Goal: Information Seeking & Learning: Find specific fact

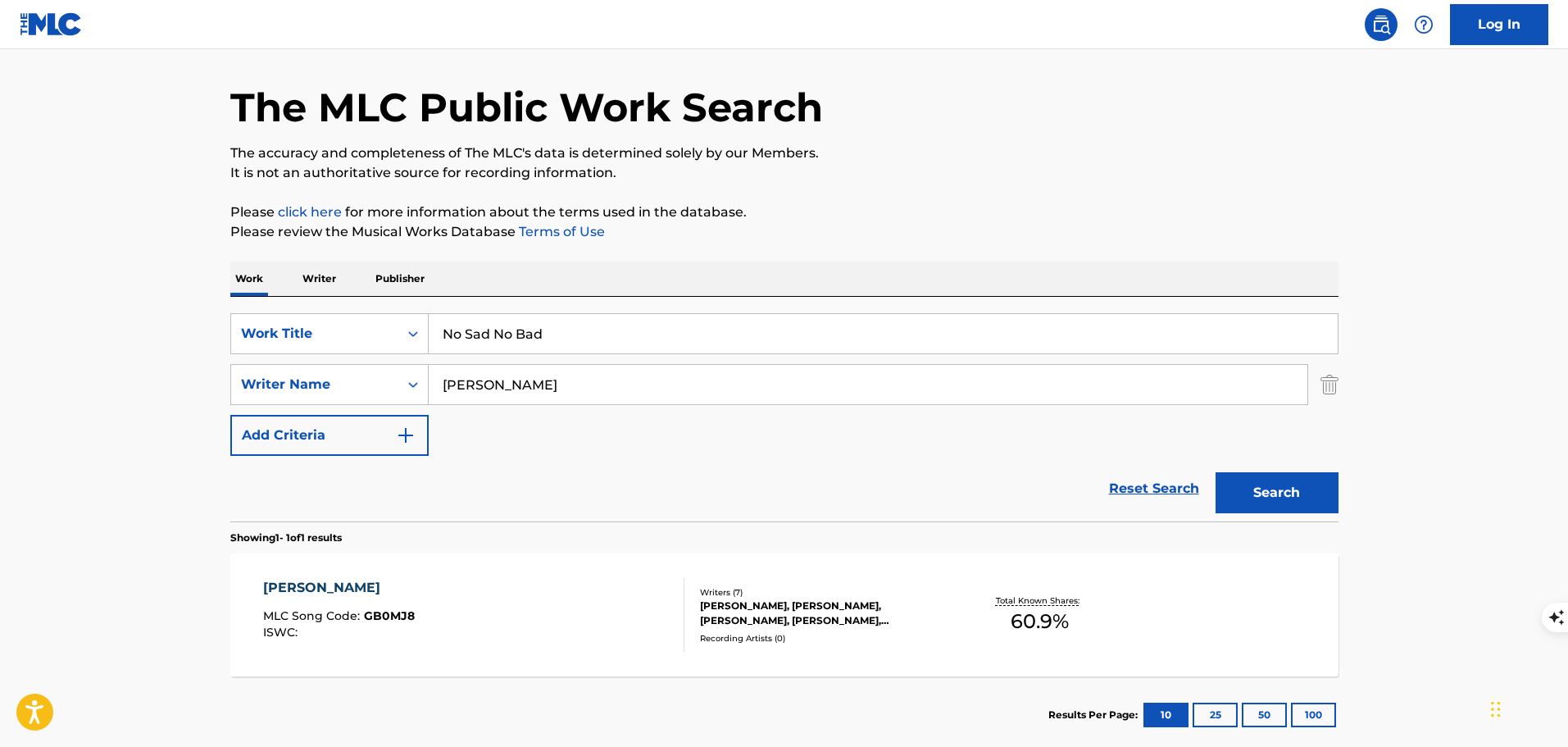
type input "No Sad No Bad"
type input "[PERSON_NAME]"
click at [1216, 472] on button "Search" at bounding box center [1277, 493] width 123 height 41
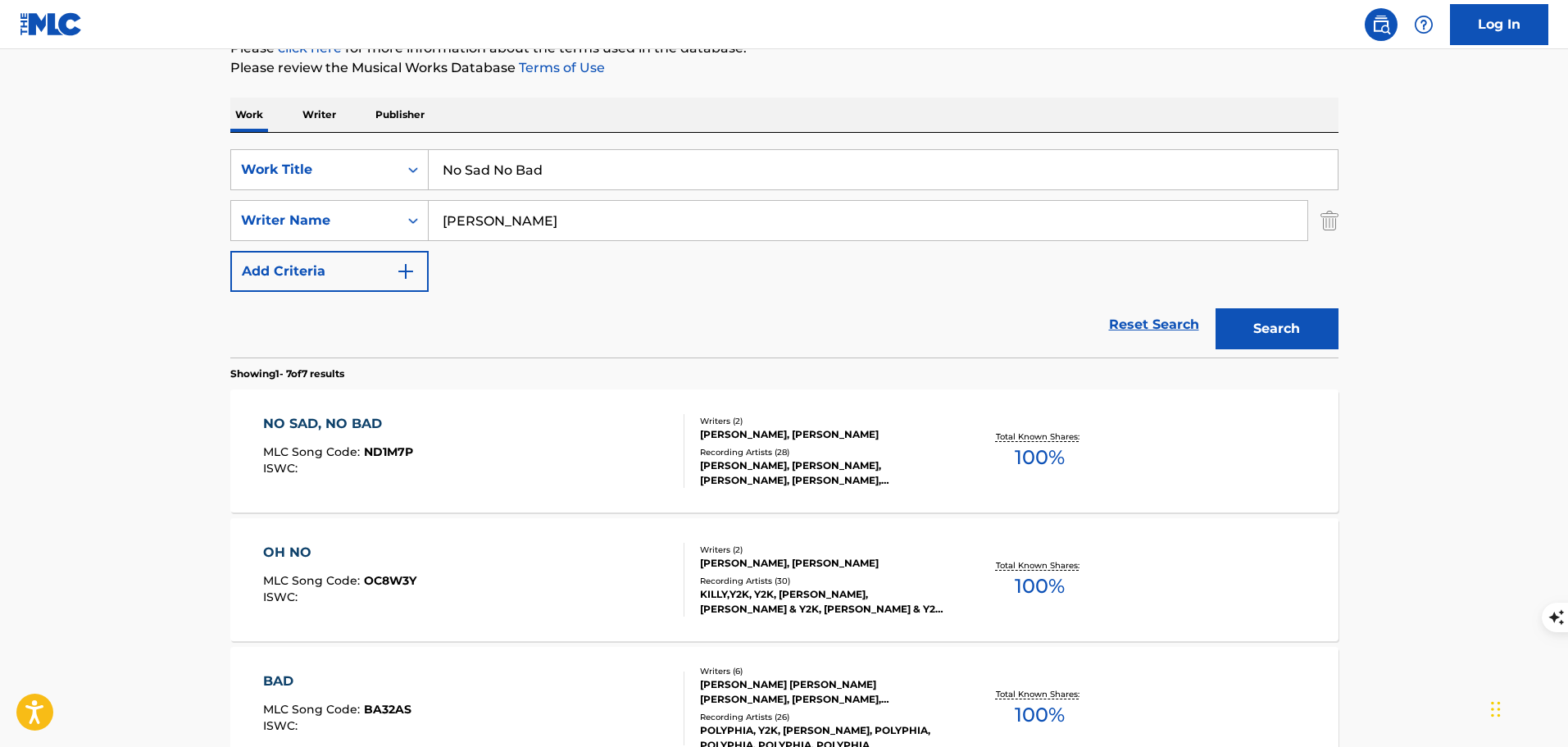
scroll to position [297, 0]
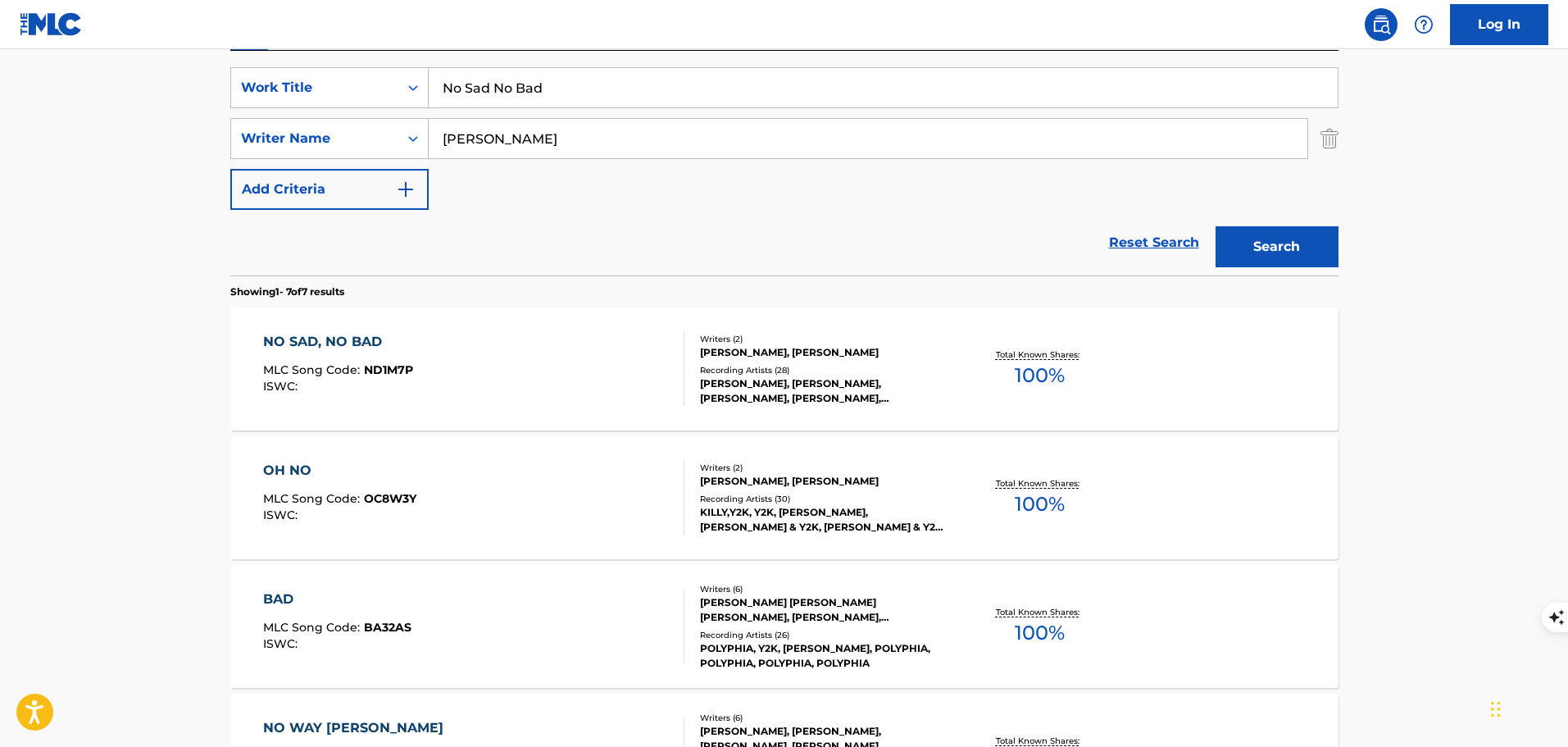
click at [617, 368] on div "NO SAD, NO BAD MLC Song Code : ND1M7P ISWC :" at bounding box center [473, 368] width 422 height 74
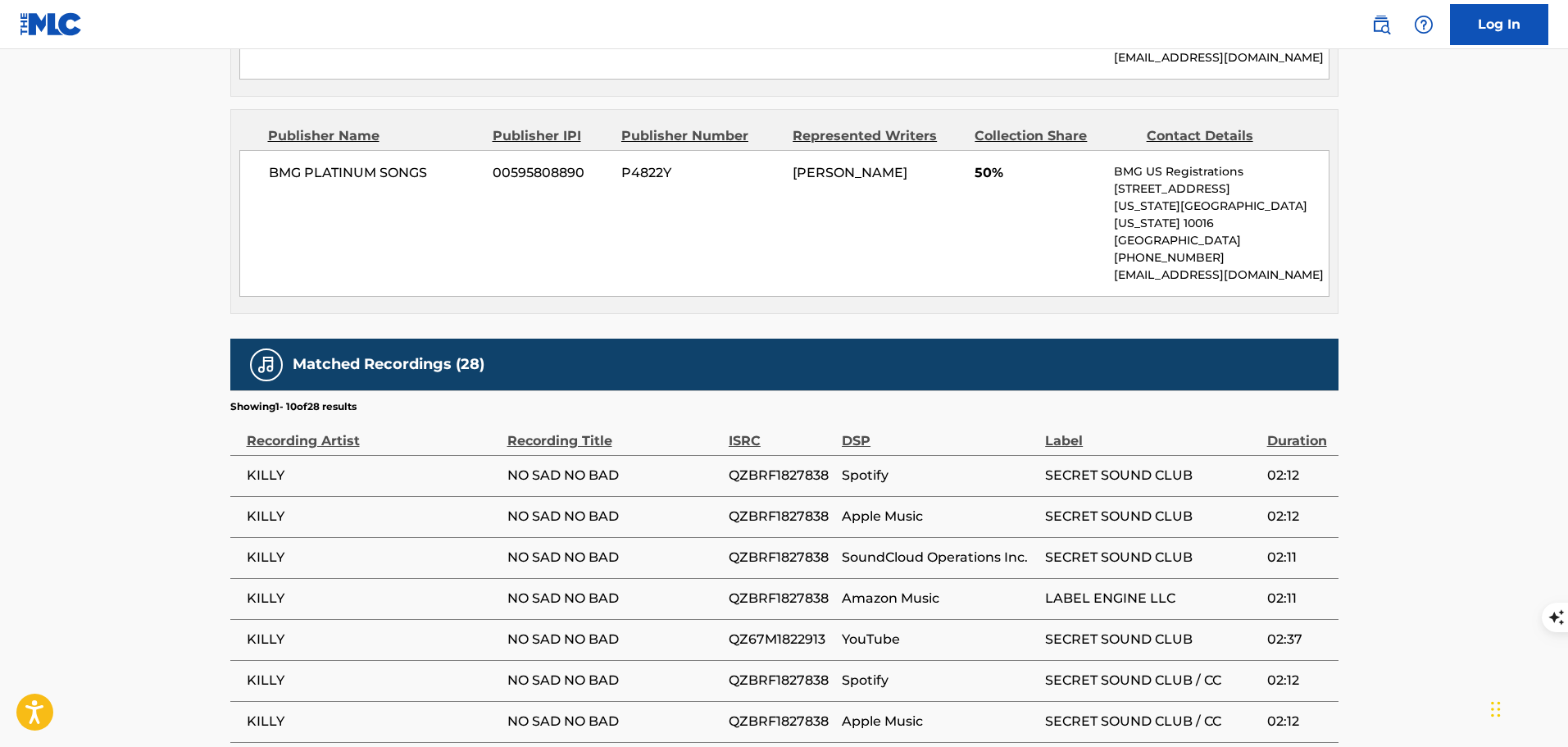
scroll to position [1148, 0]
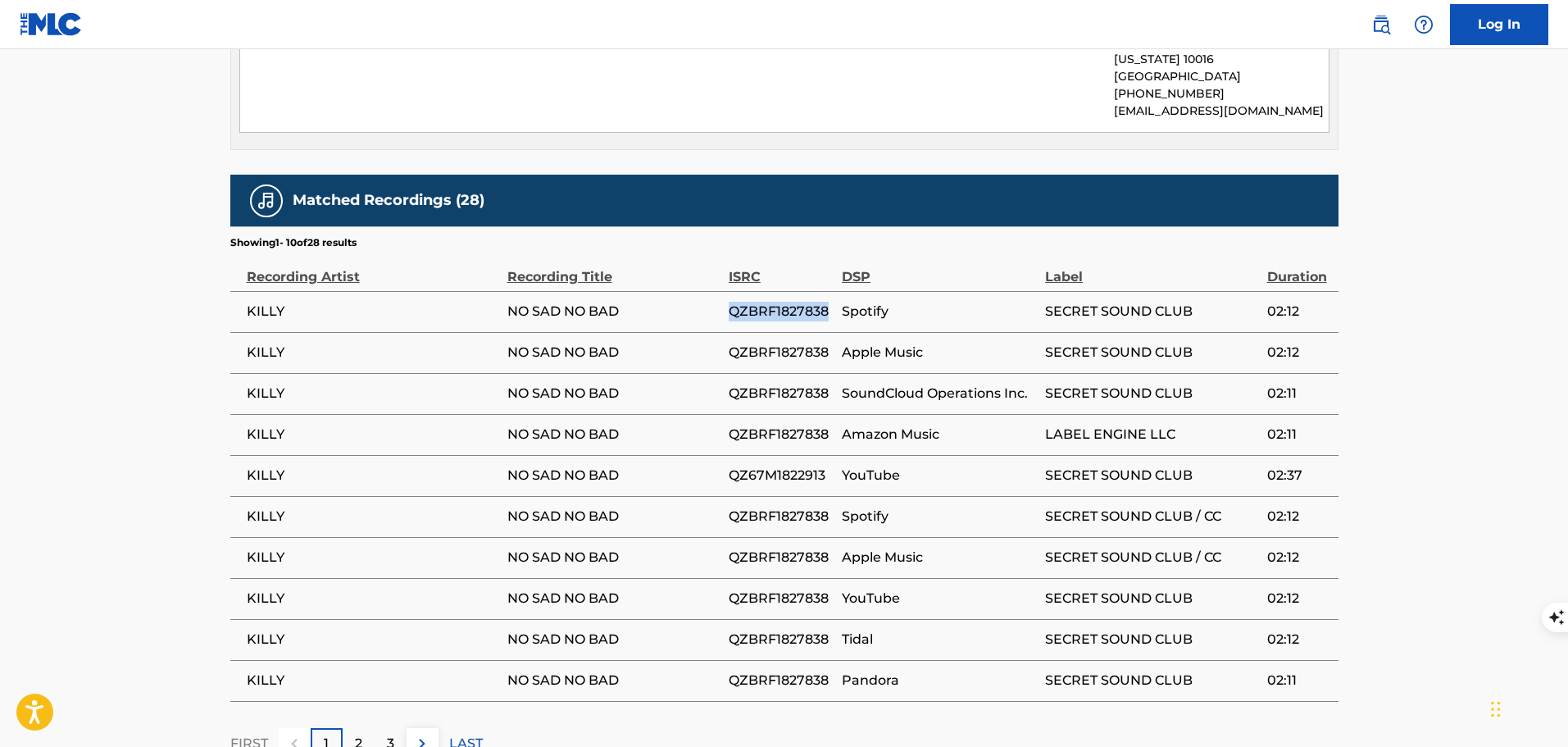
drag, startPoint x: 736, startPoint y: 261, endPoint x: 827, endPoint y: 271, distance: 91.5
click at [827, 291] on tr "KILLY NO SAD NO BAD QZBRF1827838 Spotify SECRET SOUND CLUB 02:12" at bounding box center [784, 311] width 1108 height 41
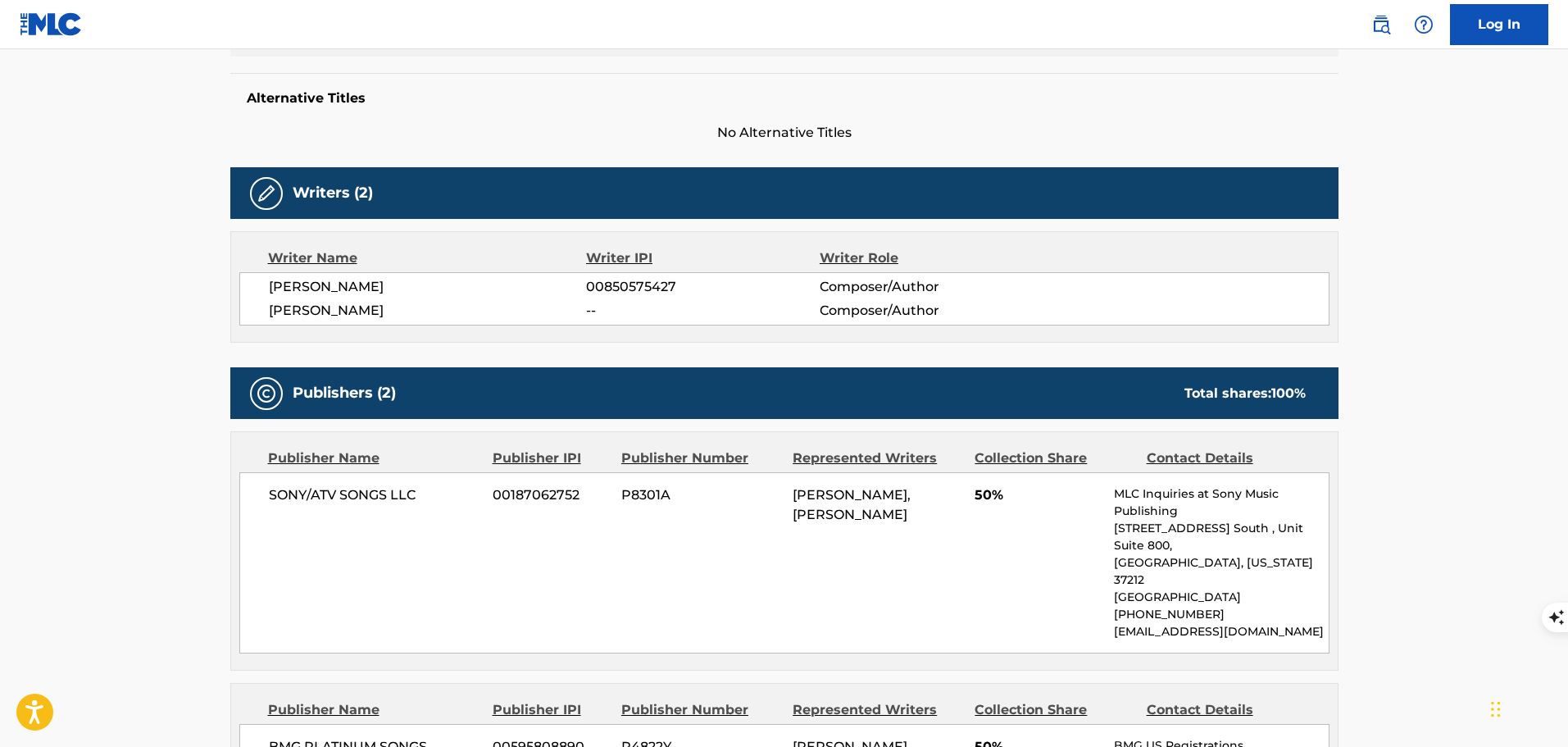
scroll to position [0, 0]
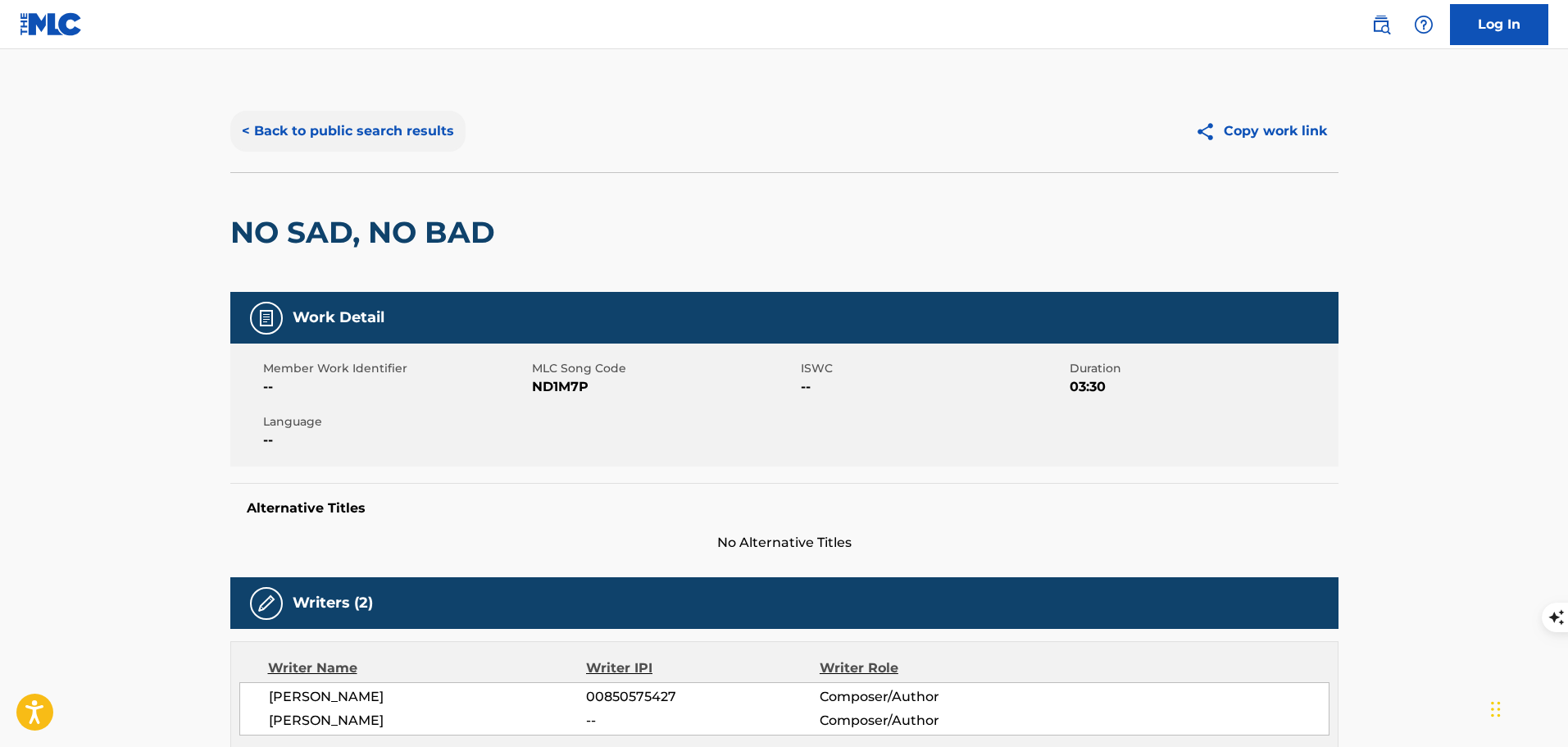
click at [393, 133] on button "< Back to public search results" at bounding box center [348, 131] width 235 height 41
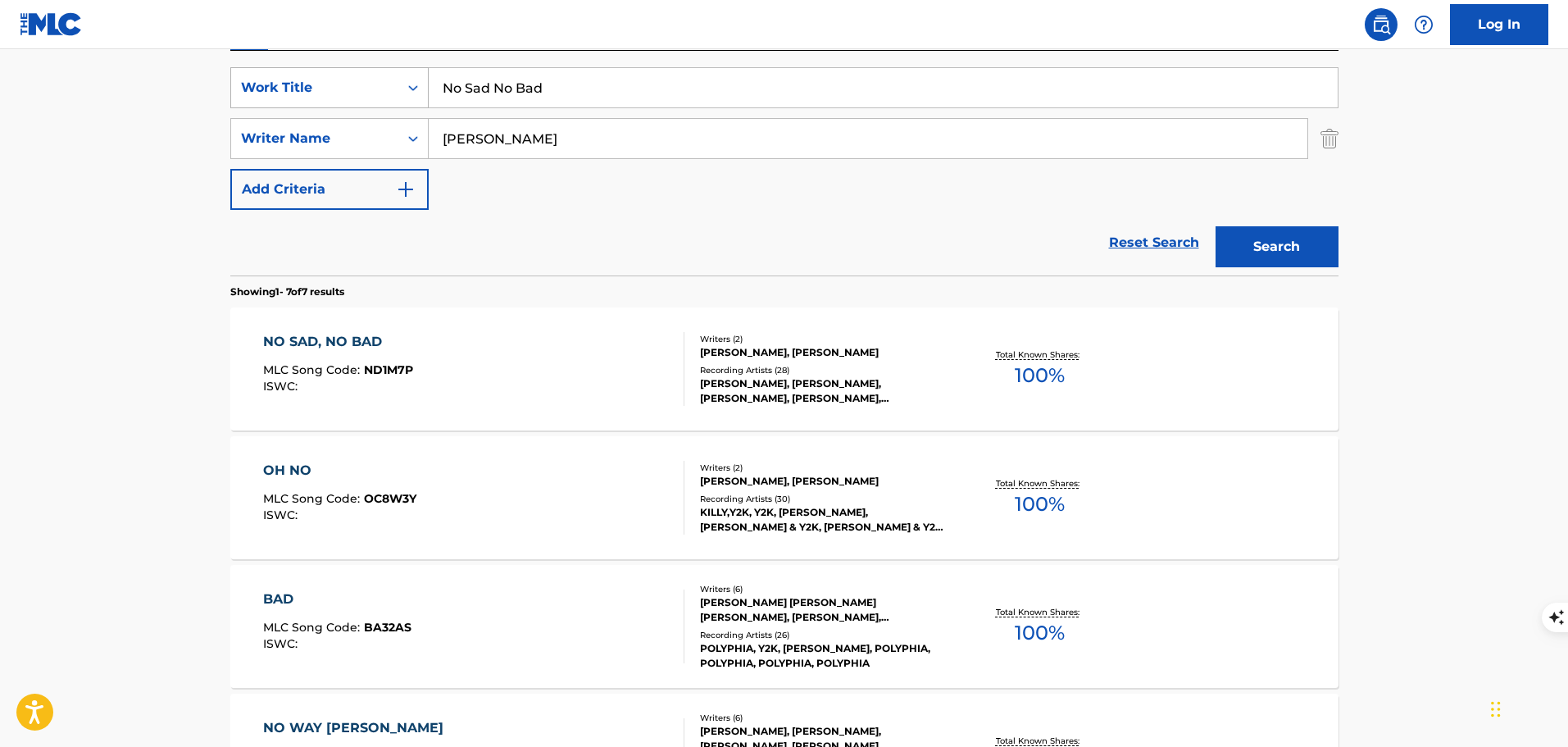
drag, startPoint x: 417, startPoint y: 81, endPoint x: 377, endPoint y: 81, distance: 40.0
click at [377, 81] on div "SearchWithCriteria0d71d166-e864-4550-9f28-f3a6b0259c85 Work Title No Sad No Bad" at bounding box center [784, 87] width 1108 height 41
click at [1216, 227] on button "Search" at bounding box center [1277, 247] width 123 height 41
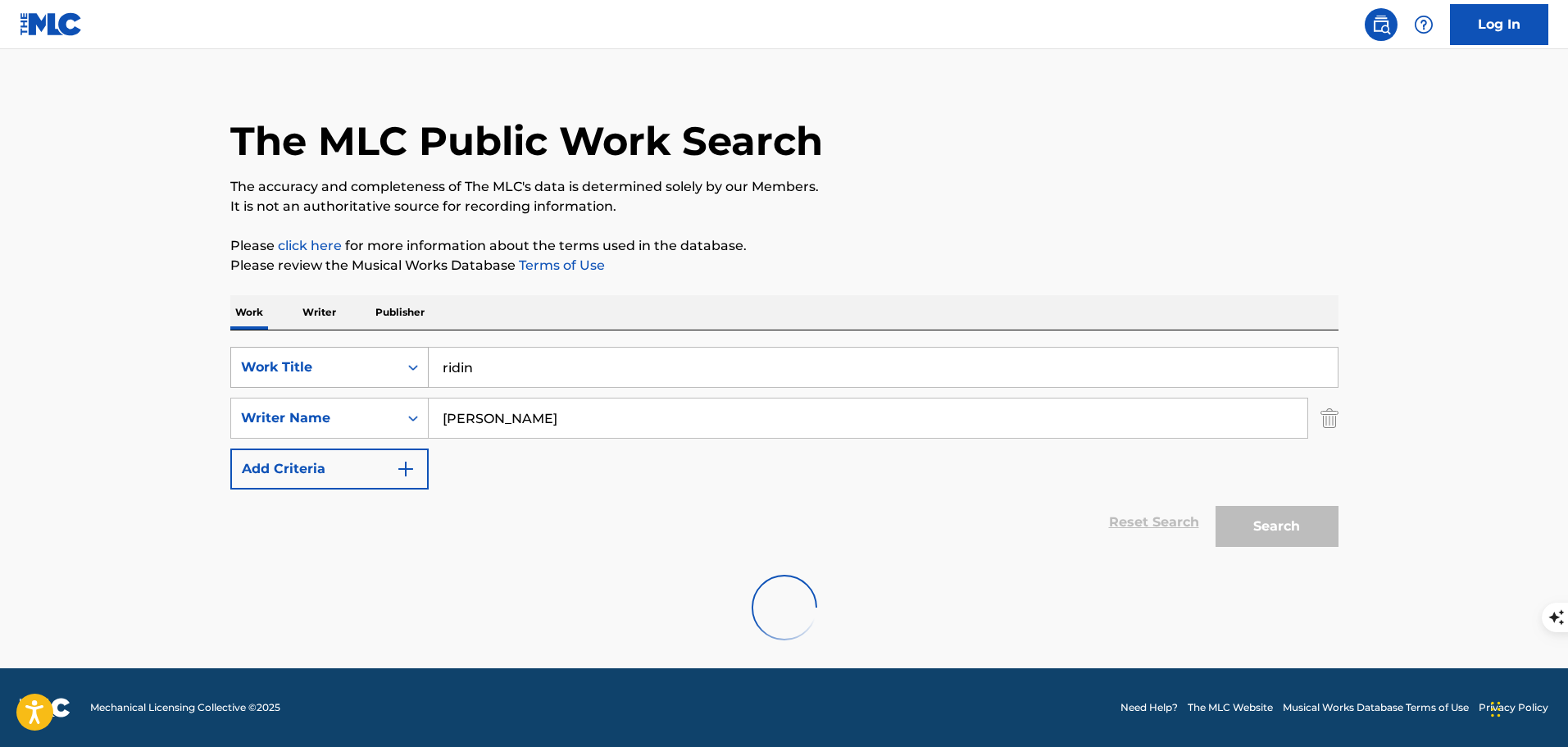
scroll to position [0, 0]
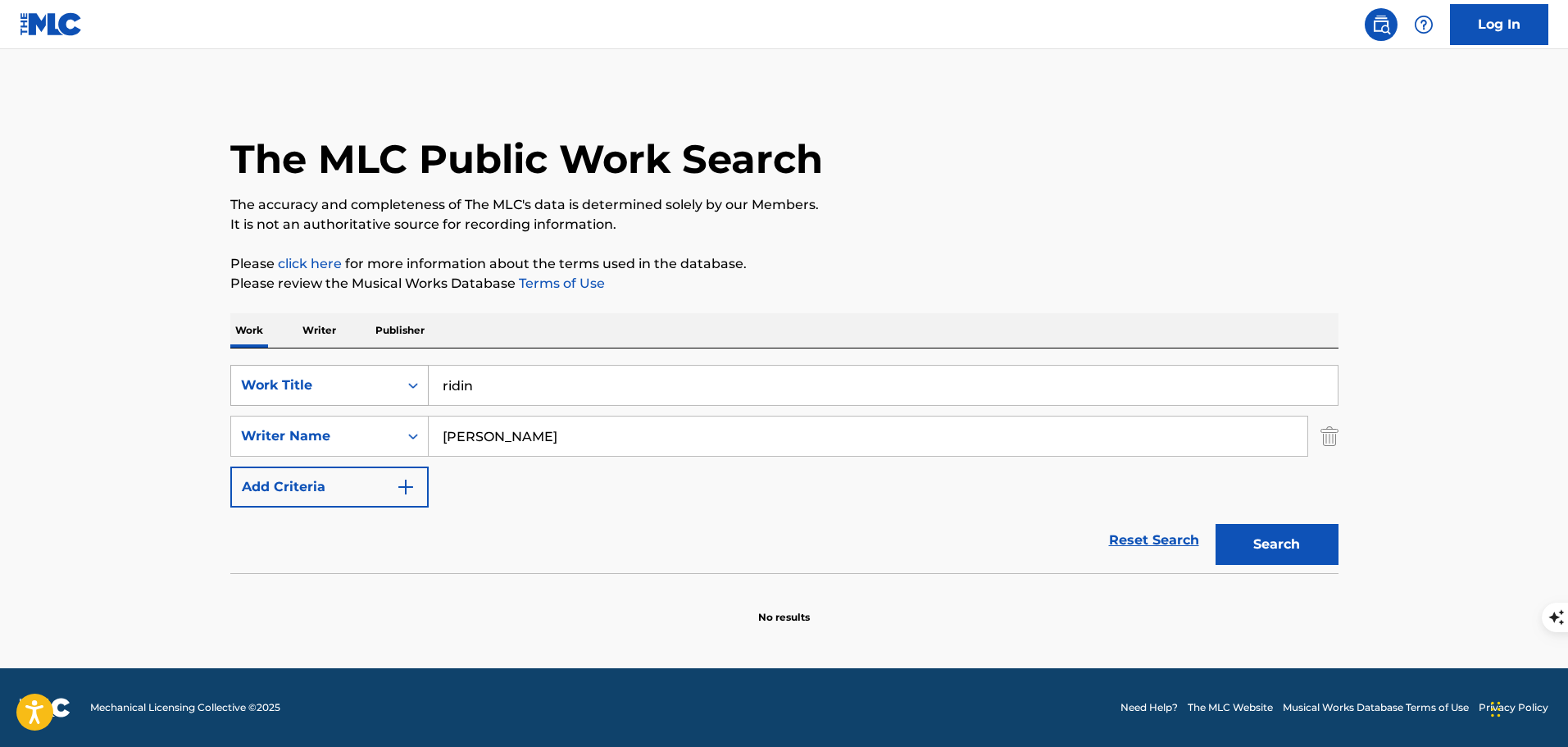
drag, startPoint x: 541, startPoint y: 381, endPoint x: 390, endPoint y: 384, distance: 151.0
click at [390, 384] on div "SearchWithCriteria0d71d166-e864-4550-9f28-f3a6b0259c85 Work Title ridin" at bounding box center [784, 385] width 1108 height 41
click at [1216, 524] on button "Search" at bounding box center [1277, 544] width 123 height 41
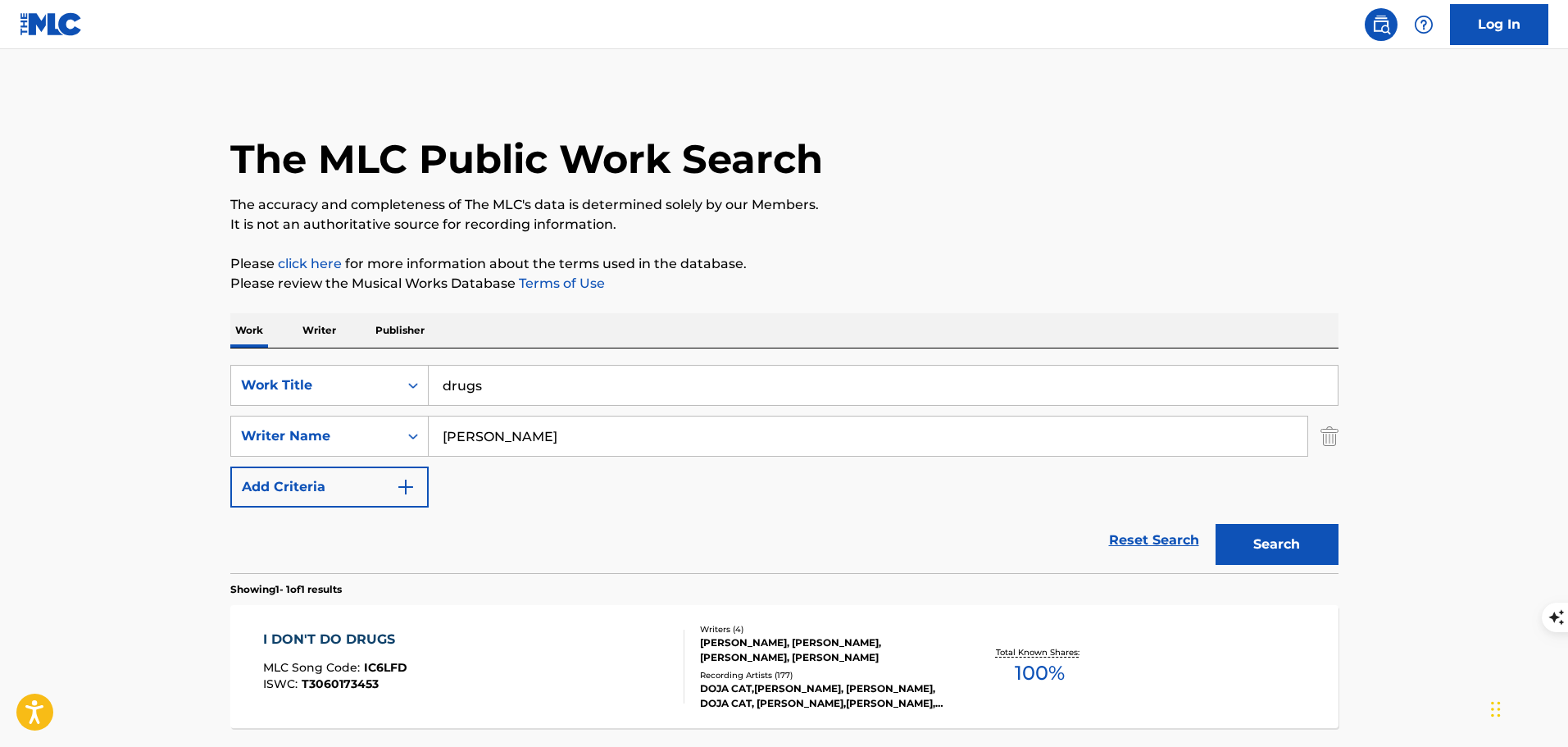
scroll to position [145, 0]
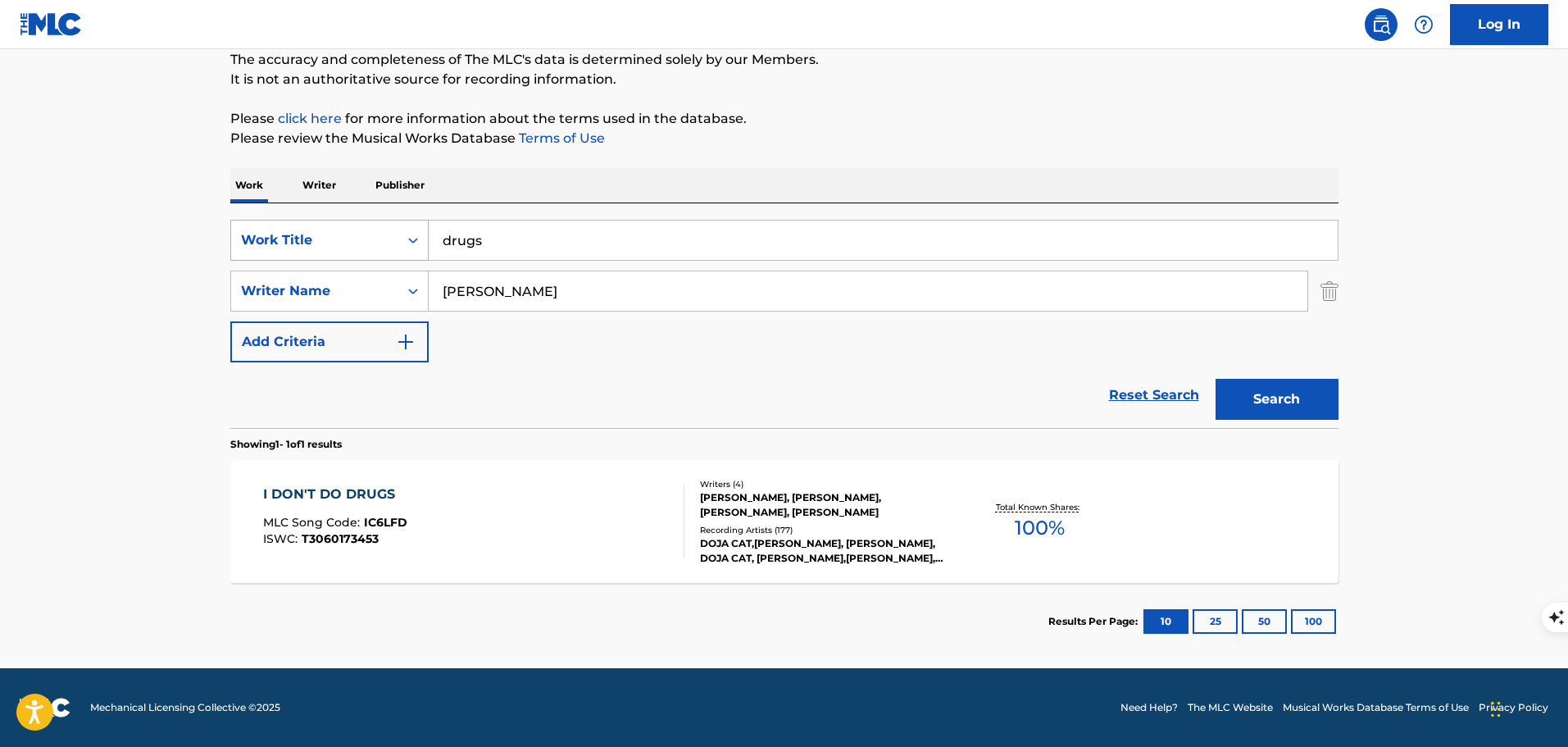
drag, startPoint x: 538, startPoint y: 249, endPoint x: 392, endPoint y: 245, distance: 146.1
click at [392, 245] on div "SearchWithCriteria0d71d166-e864-4550-9f28-f3a6b0259c85 Work Title drugs" at bounding box center [784, 240] width 1108 height 41
paste input "Welcome To [GEOGRAPHIC_DATA]"
type input "Welcome To Chilis"
click at [1254, 394] on button "Search" at bounding box center [1277, 399] width 123 height 41
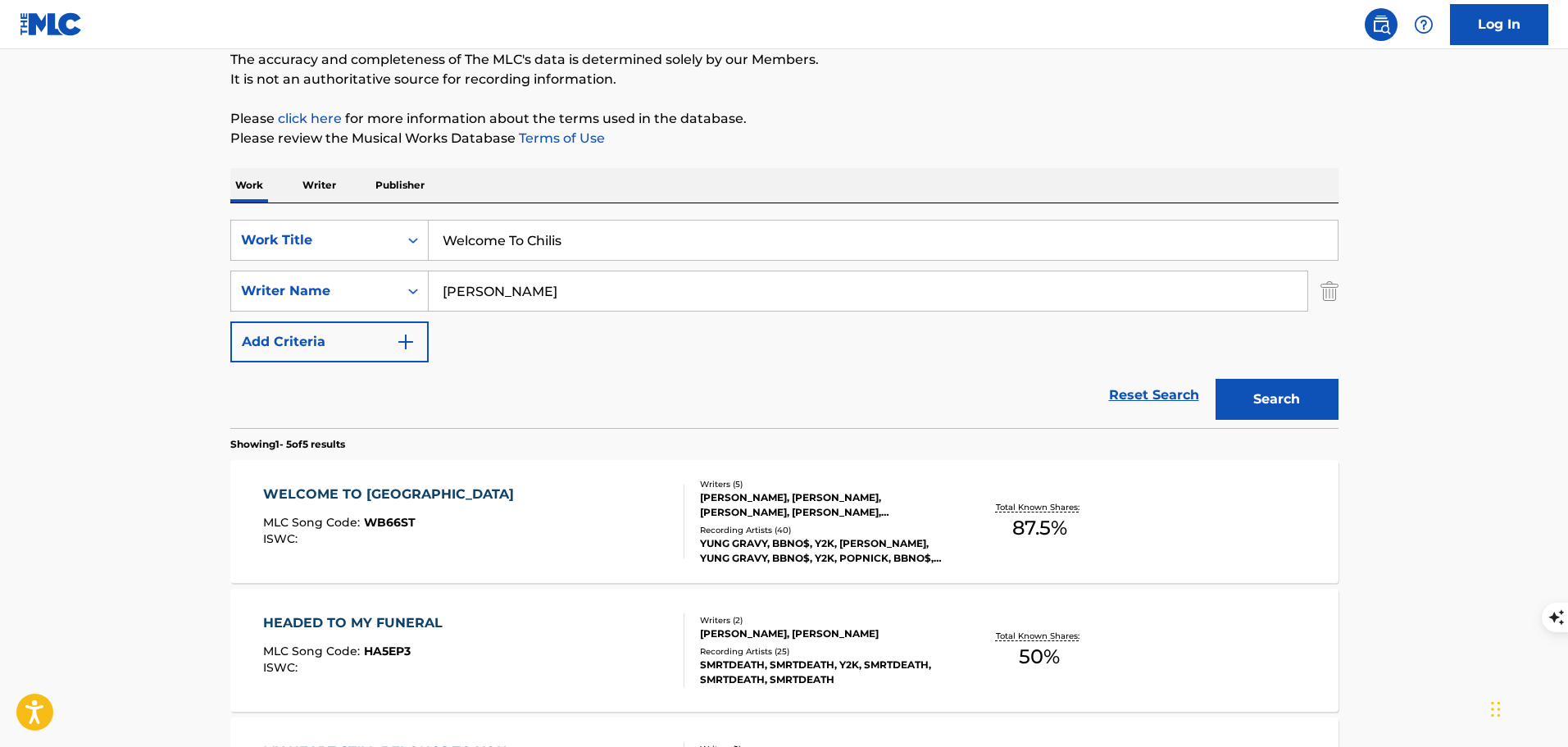
scroll to position [228, 0]
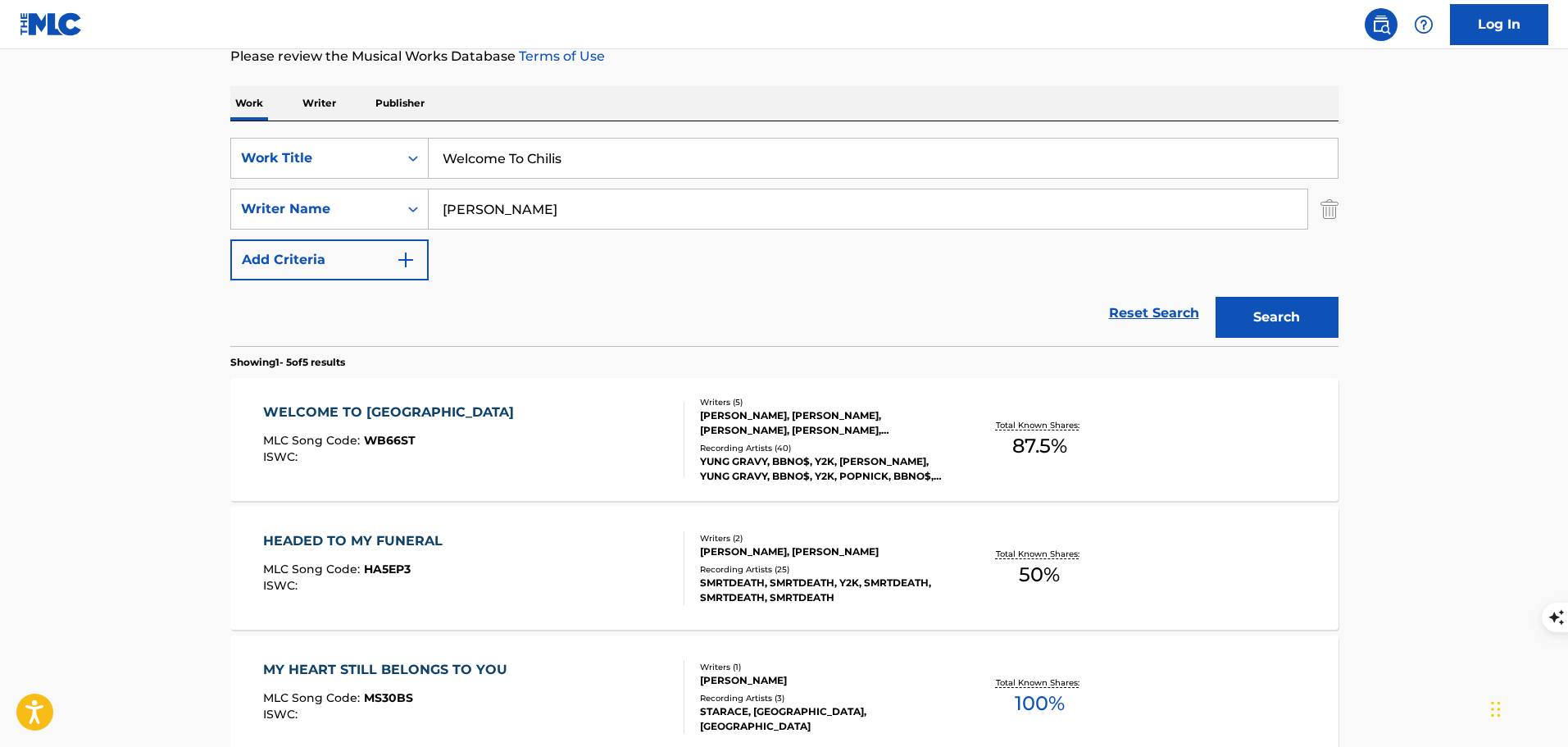
click at [601, 440] on div "WELCOME TO CHILIS MLC Song Code : WB66ST ISWC :" at bounding box center [473, 439] width 422 height 74
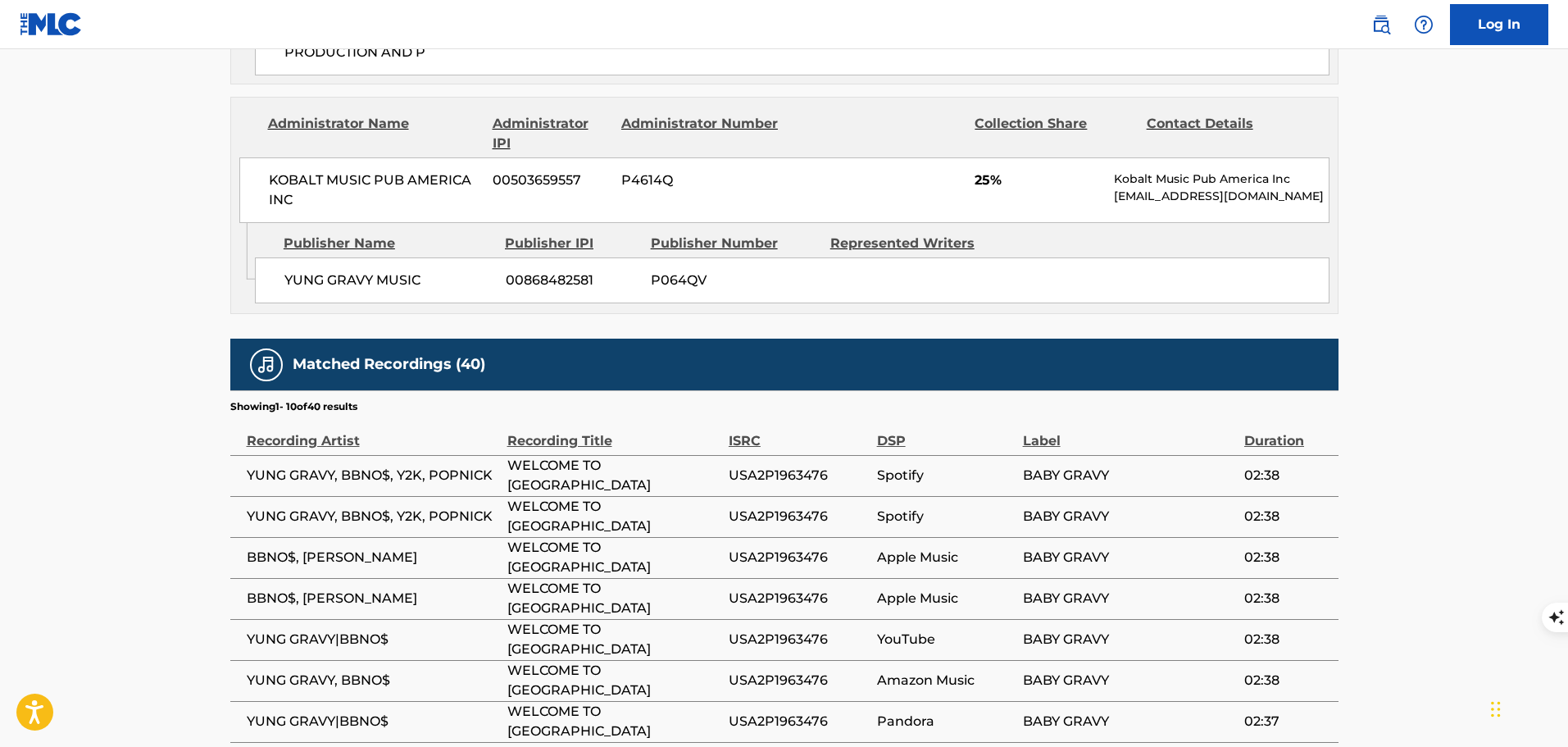
scroll to position [1640, 0]
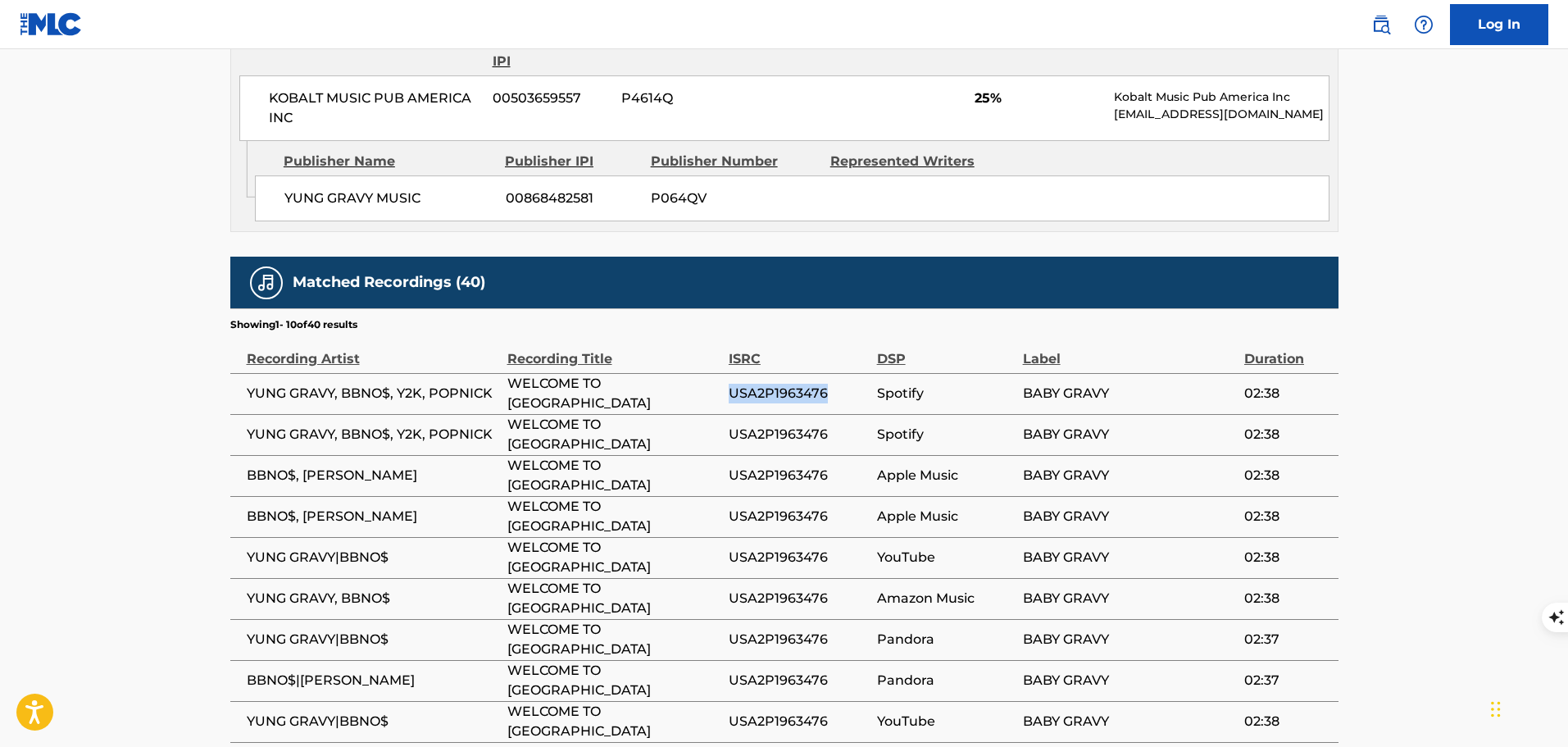
drag, startPoint x: 791, startPoint y: 357, endPoint x: 731, endPoint y: 357, distance: 60.0
click at [731, 384] on span "USA2P1963476" at bounding box center [798, 393] width 141 height 20
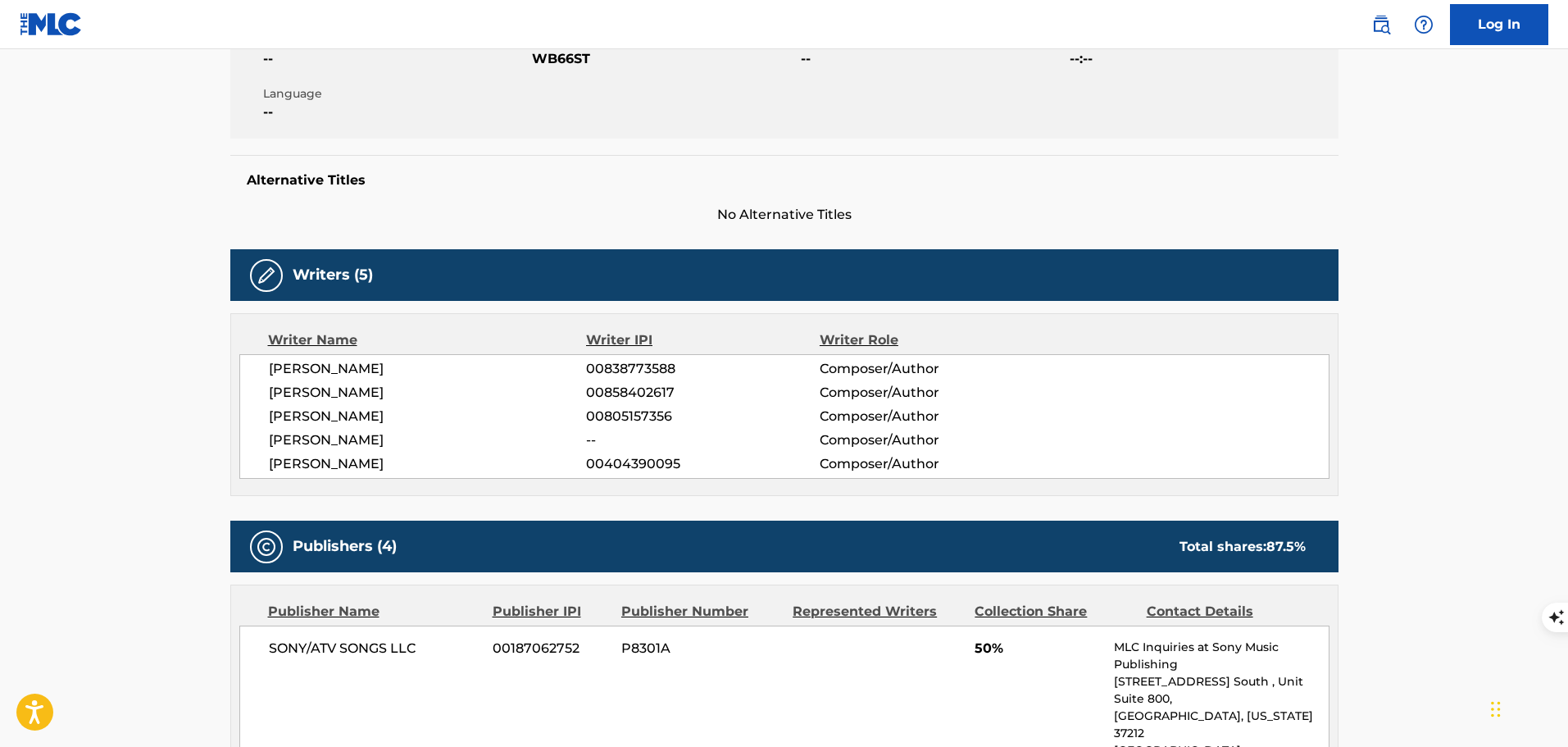
scroll to position [0, 0]
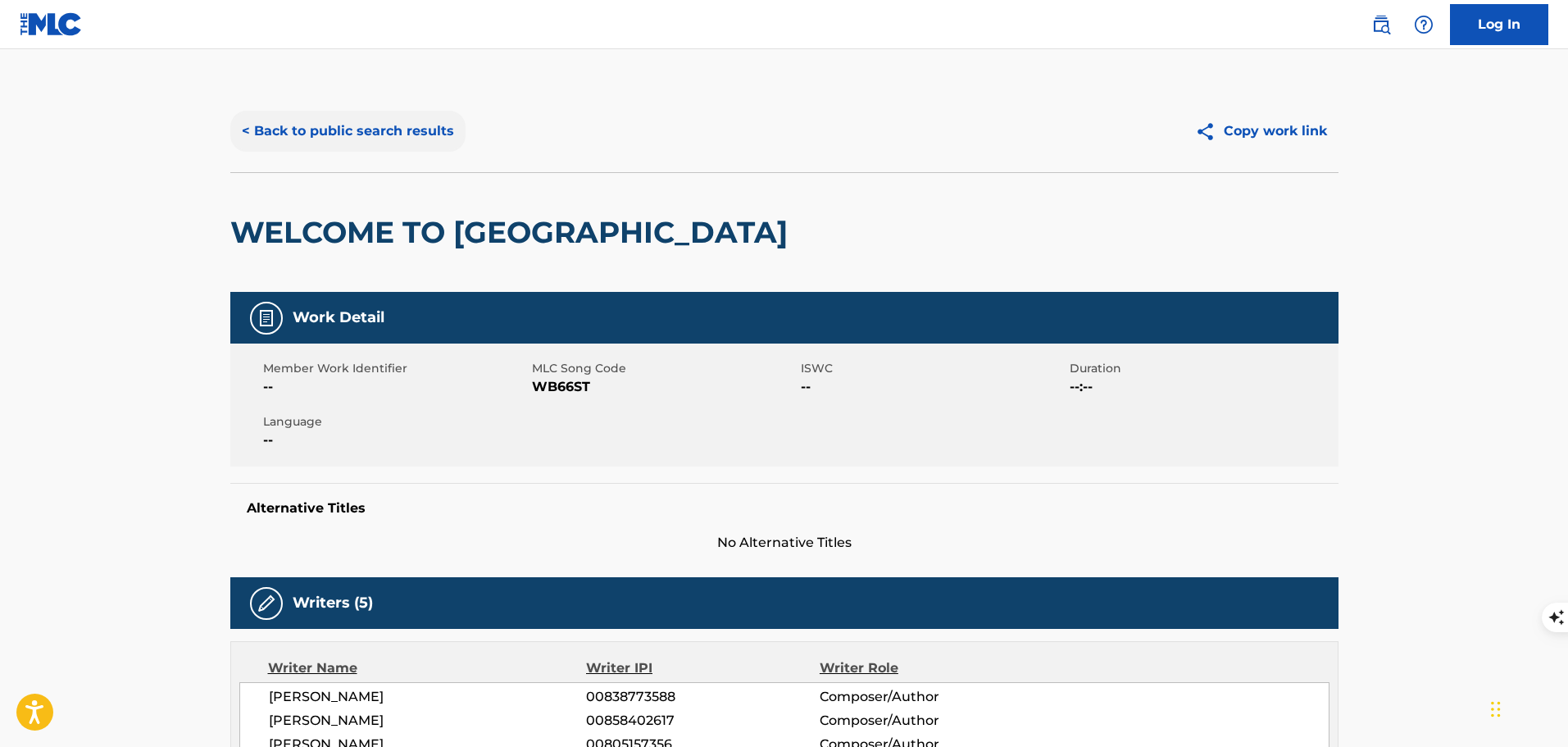
click at [410, 140] on button "< Back to public search results" at bounding box center [348, 131] width 235 height 41
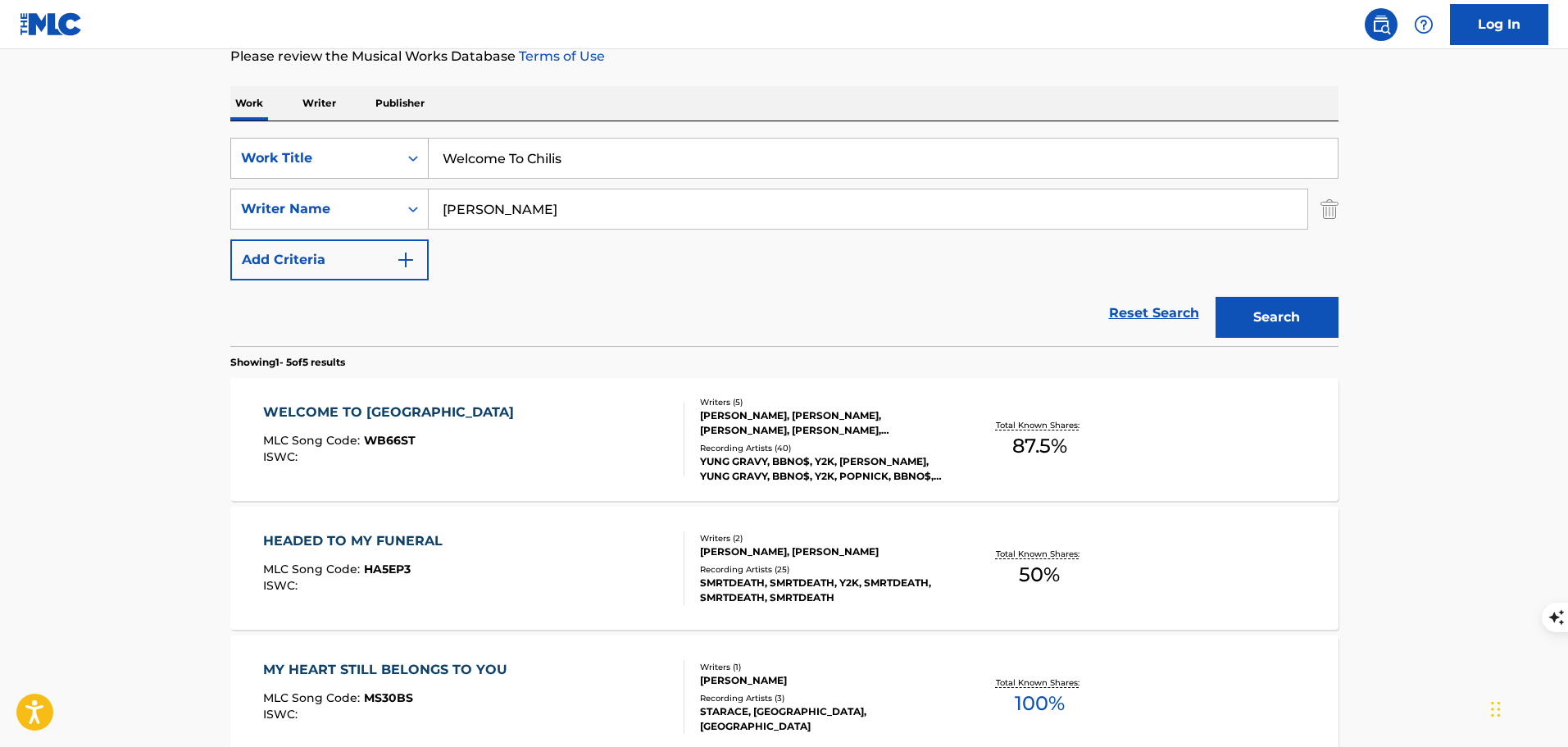
drag, startPoint x: 573, startPoint y: 165, endPoint x: 359, endPoint y: 143, distance: 215.1
click at [356, 146] on div "SearchWithCriteria0d71d166-e864-4550-9f28-f3a6b0259c85 Work Title Welcome To Ch…" at bounding box center [784, 158] width 1108 height 41
paste input "Doomsday"
type input "Doomsday"
click at [1216, 297] on button "Search" at bounding box center [1277, 317] width 123 height 41
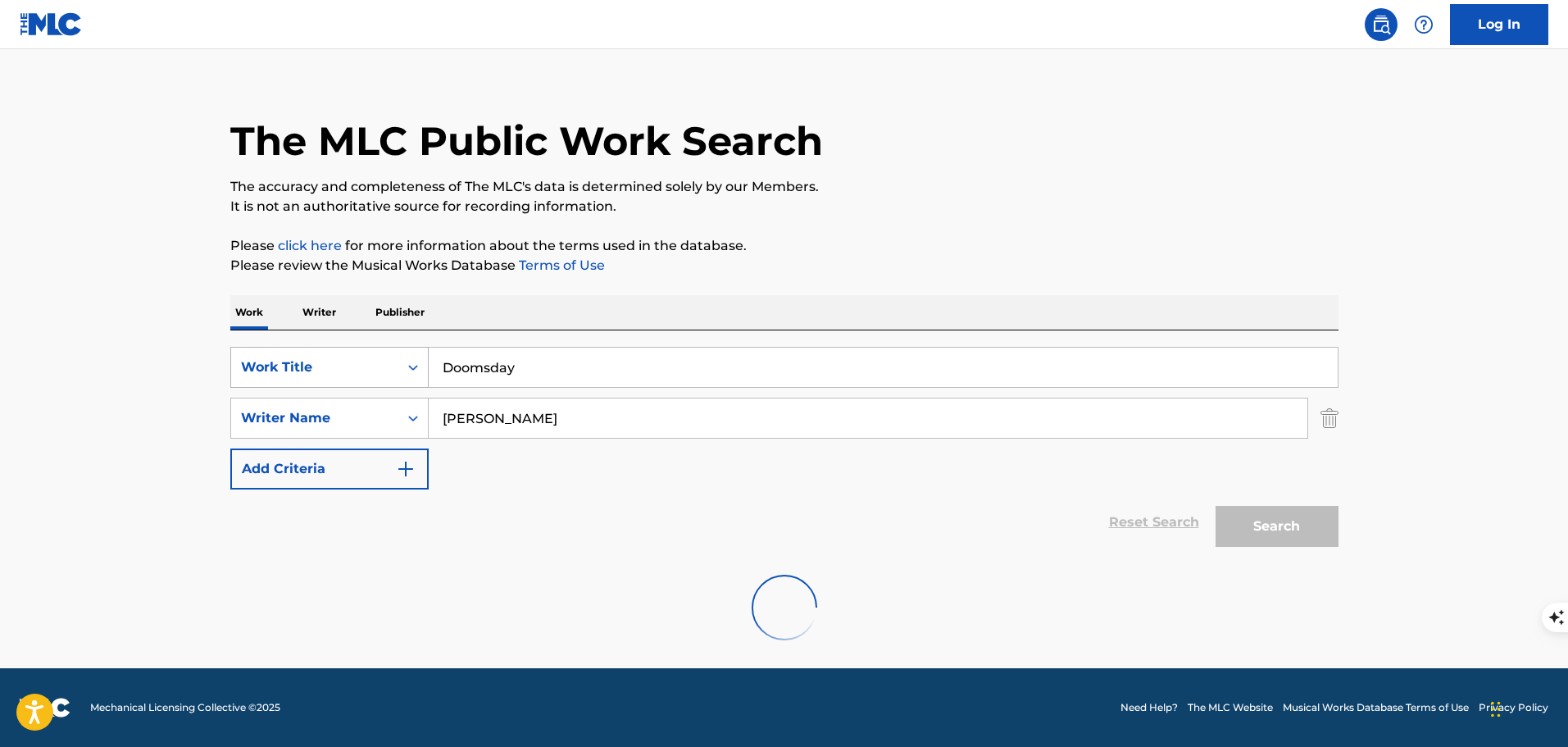
scroll to position [145, 0]
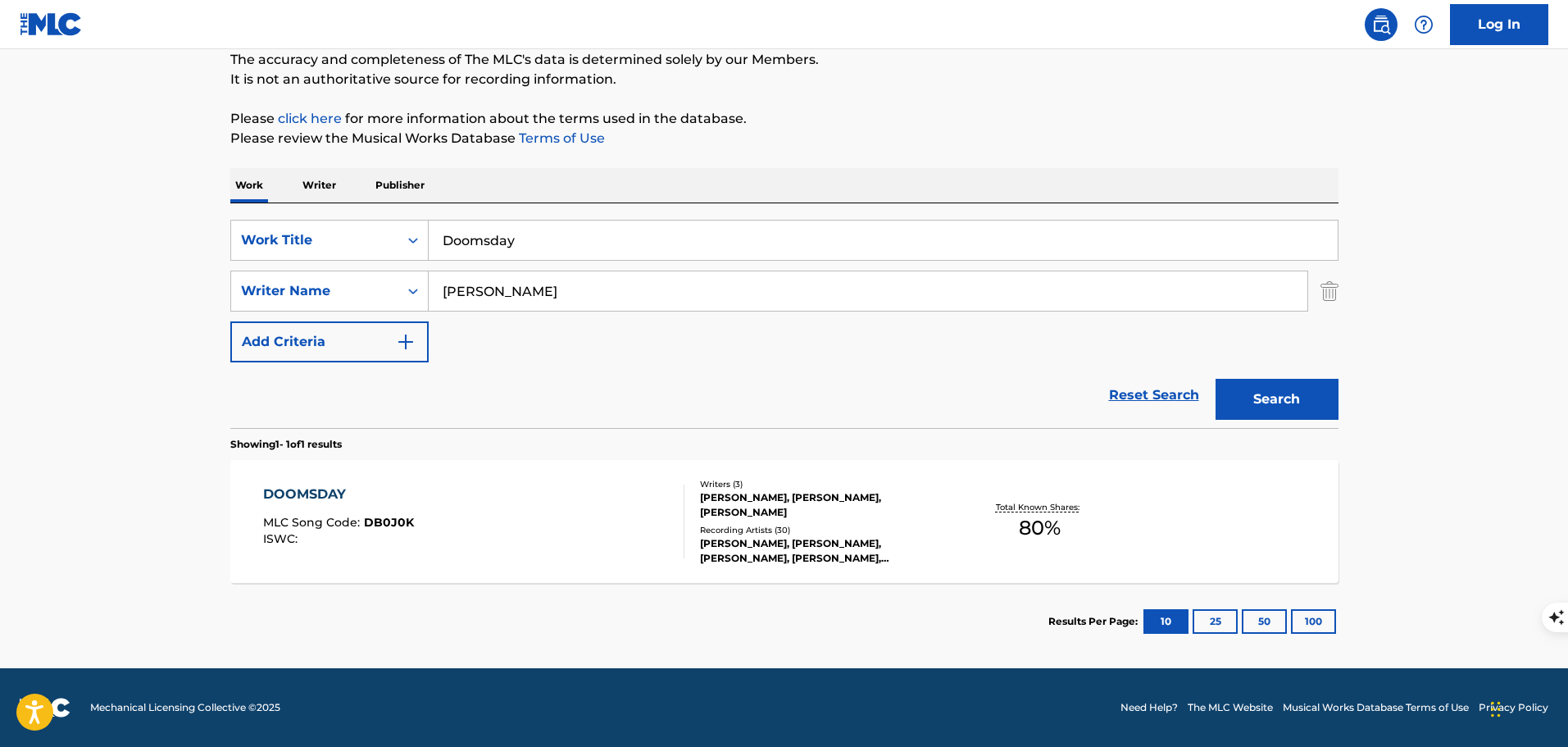
click at [586, 526] on div "DOOMSDAY MLC Song Code : DB0J0K ISWC :" at bounding box center [473, 521] width 422 height 74
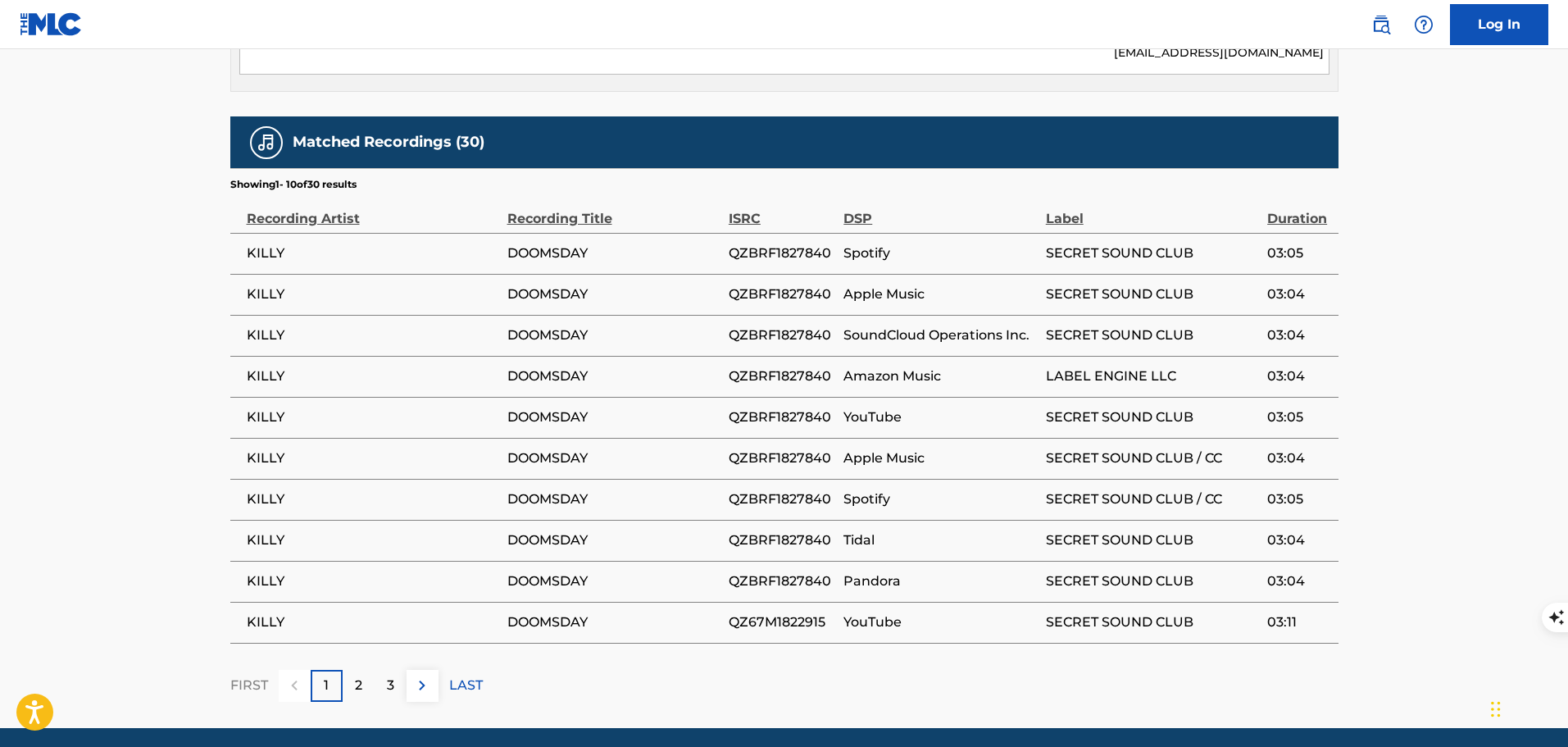
scroll to position [1239, 0]
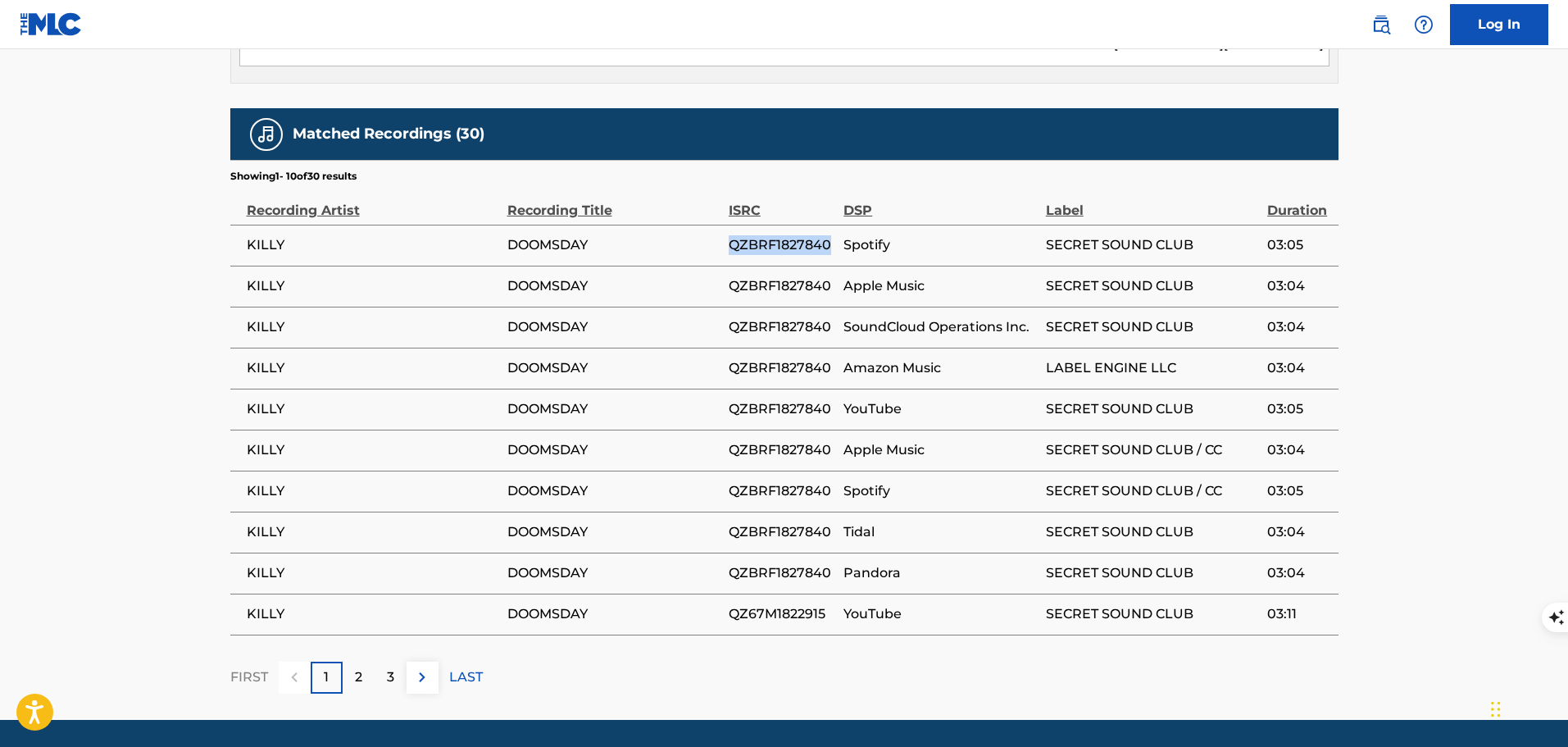
drag, startPoint x: 833, startPoint y: 189, endPoint x: 704, endPoint y: 195, distance: 129.1
click at [704, 225] on tr "KILLY DOOMSDAY QZBRF1827840 Spotify SECRET SOUND CLUB 03:05" at bounding box center [784, 245] width 1108 height 41
copy tr "QZBRF1827840"
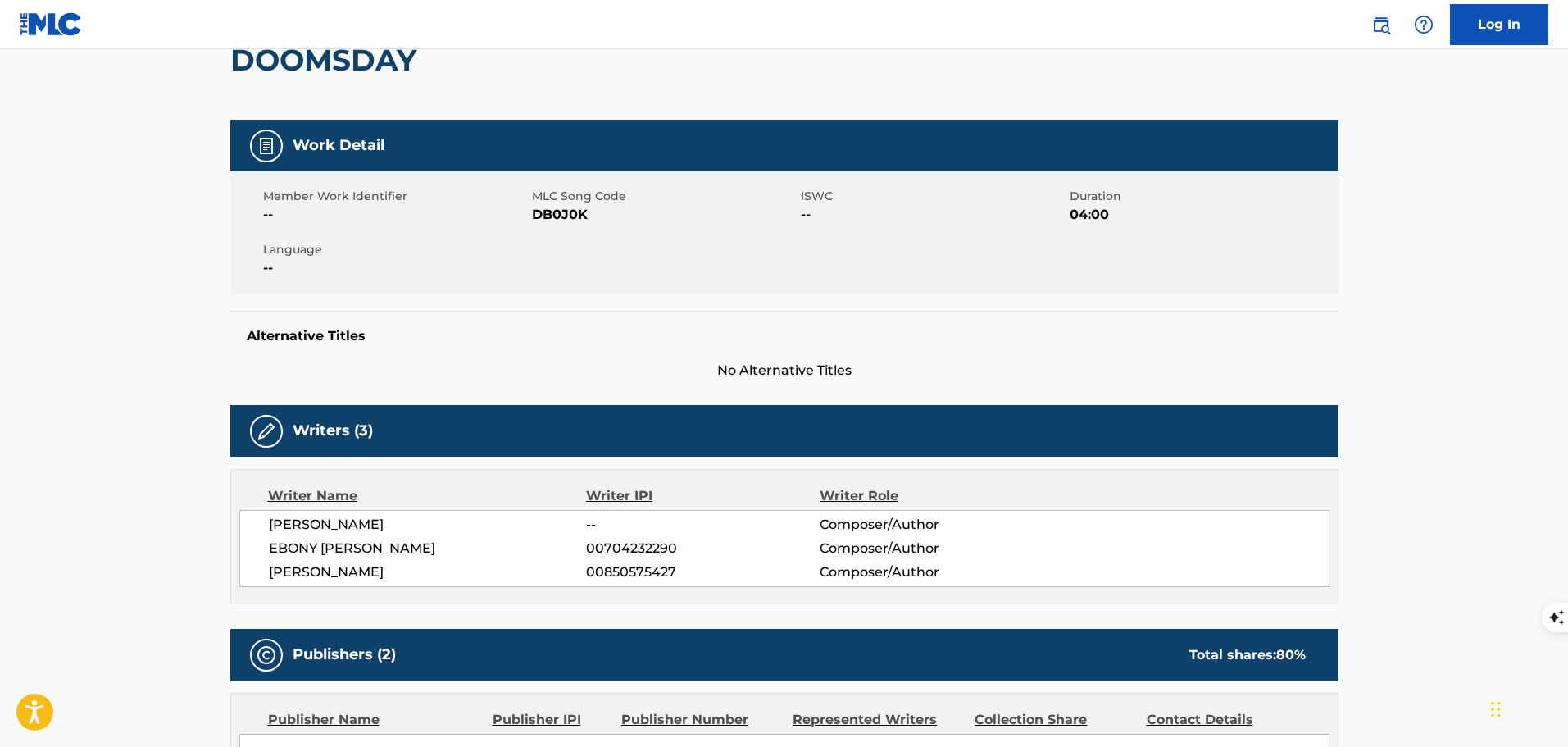
scroll to position [0, 0]
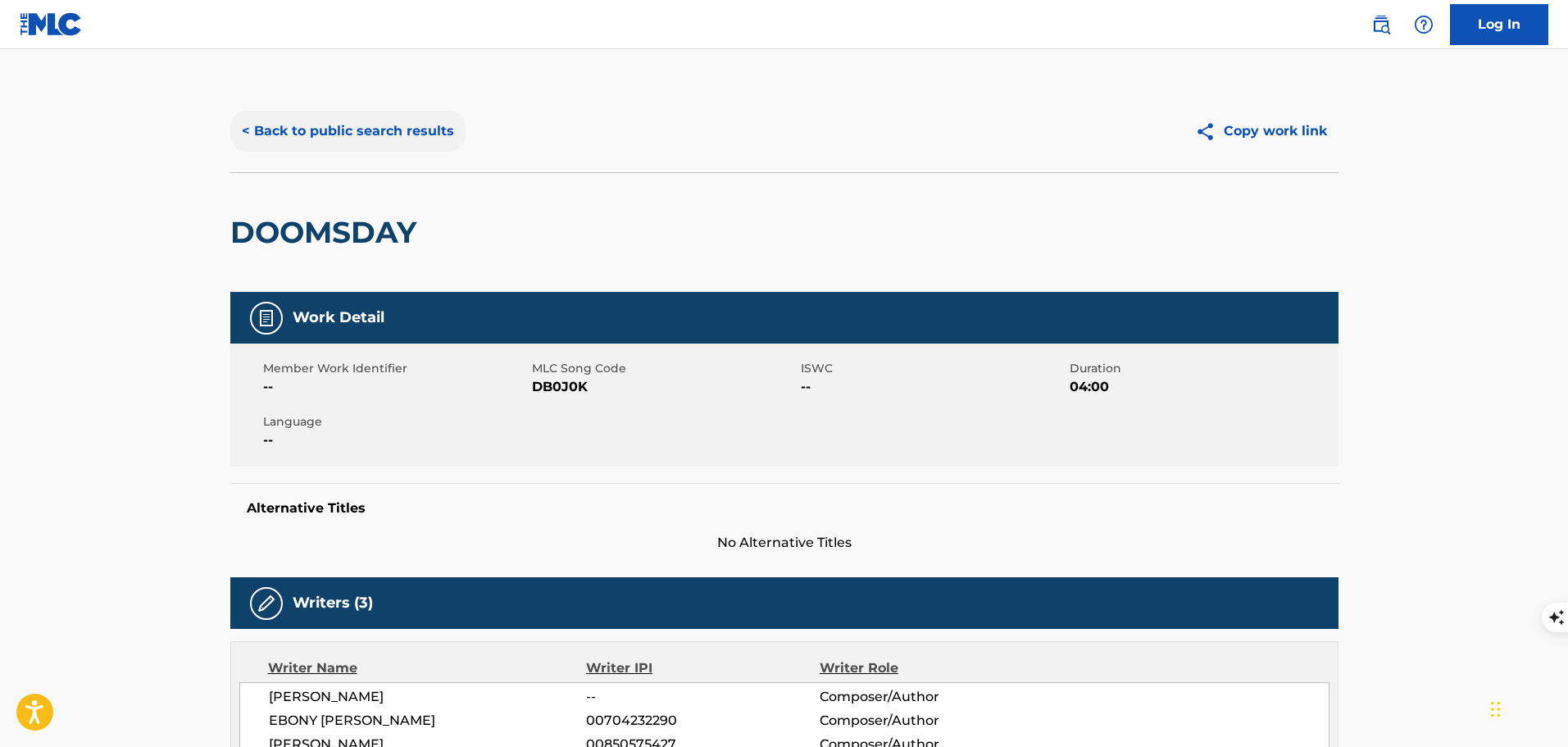
click at [382, 128] on button "< Back to public search results" at bounding box center [348, 131] width 235 height 41
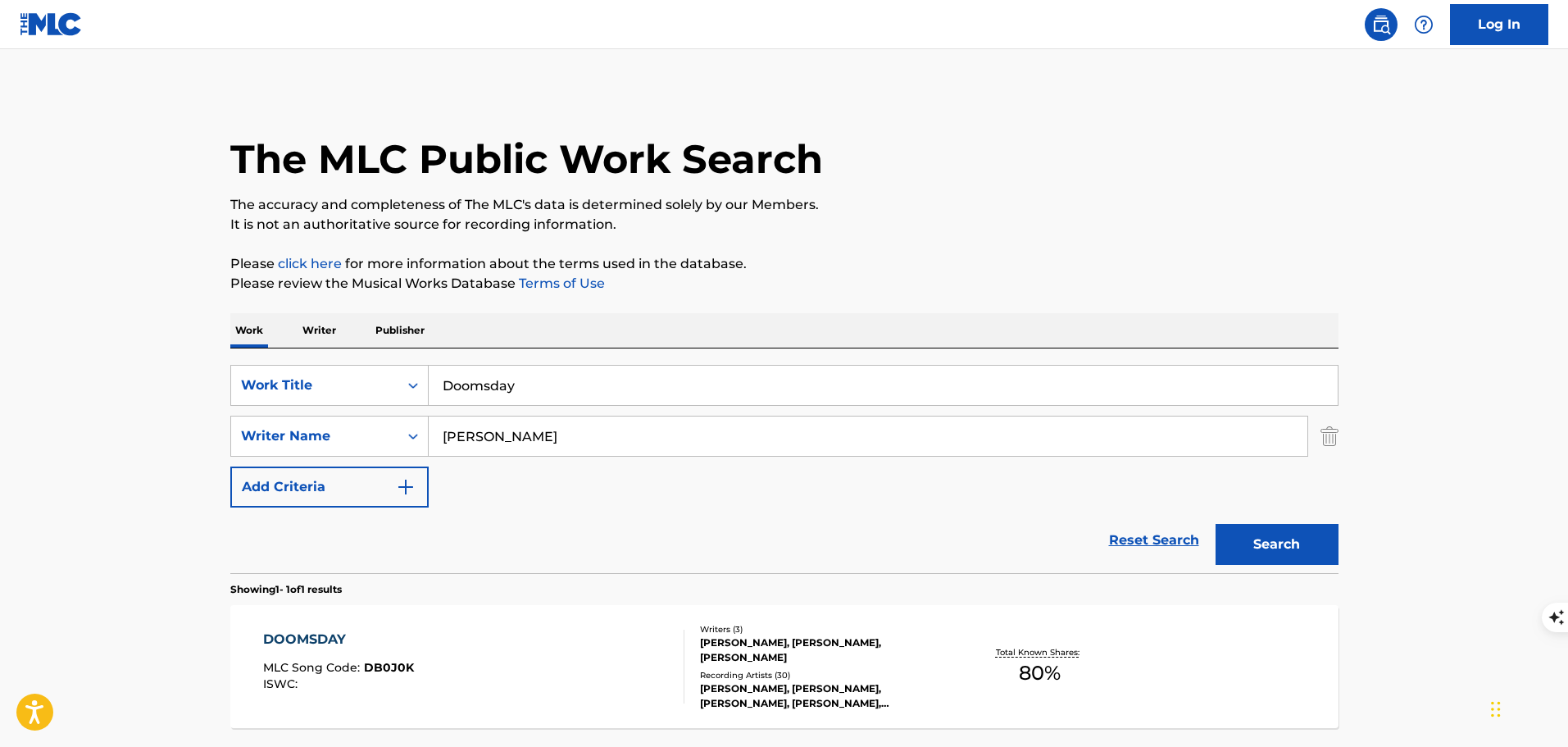
scroll to position [52, 0]
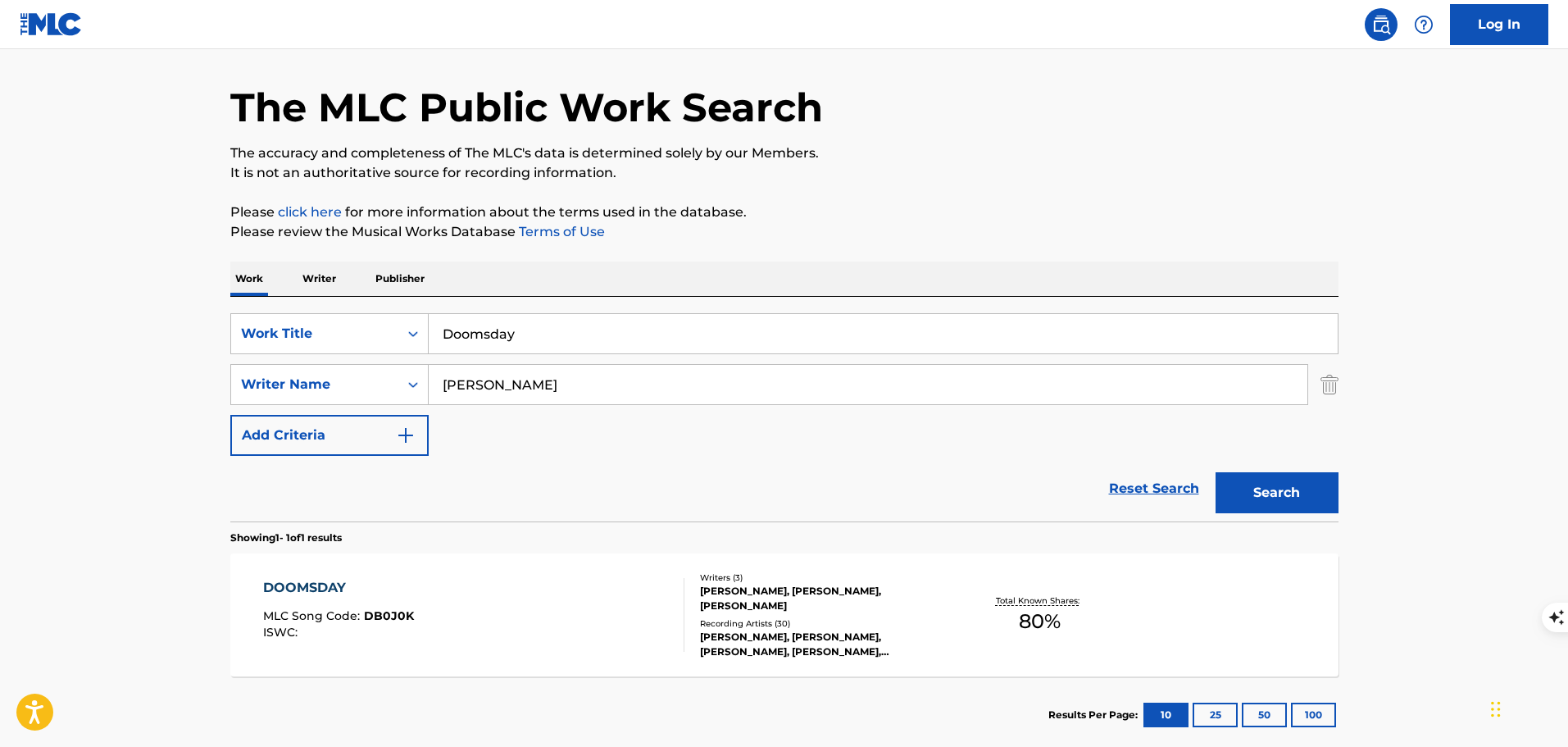
drag, startPoint x: 513, startPoint y: 374, endPoint x: 490, endPoint y: 369, distance: 23.5
click at [490, 369] on input "[PERSON_NAME]" at bounding box center [867, 384] width 879 height 39
drag, startPoint x: 532, startPoint y: 324, endPoint x: 431, endPoint y: 326, distance: 101.0
click at [431, 326] on input "Doomsday" at bounding box center [882, 333] width 909 height 39
paste input "See Me Fall"
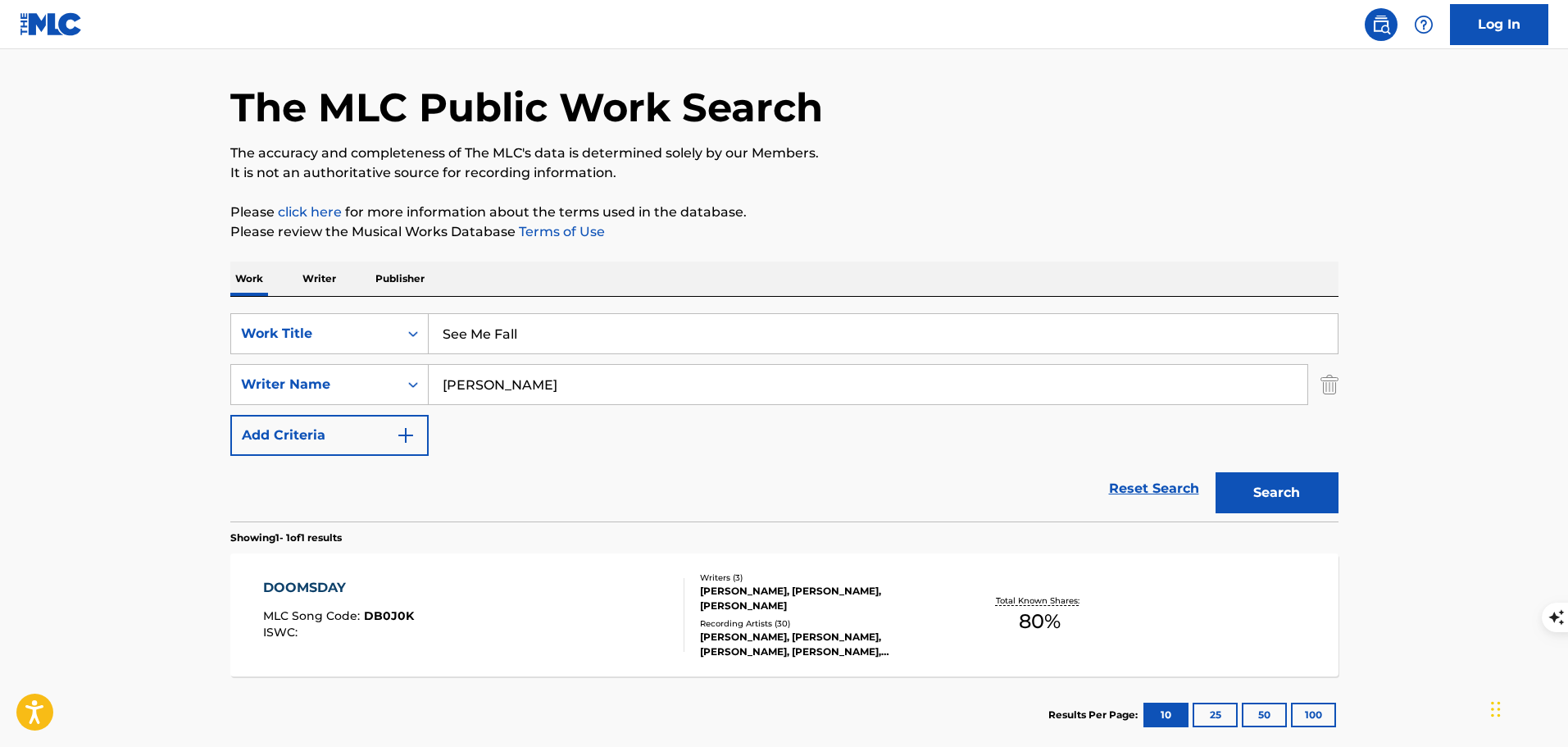
type input "See Me Fall"
click at [1216, 472] on button "Search" at bounding box center [1277, 493] width 123 height 41
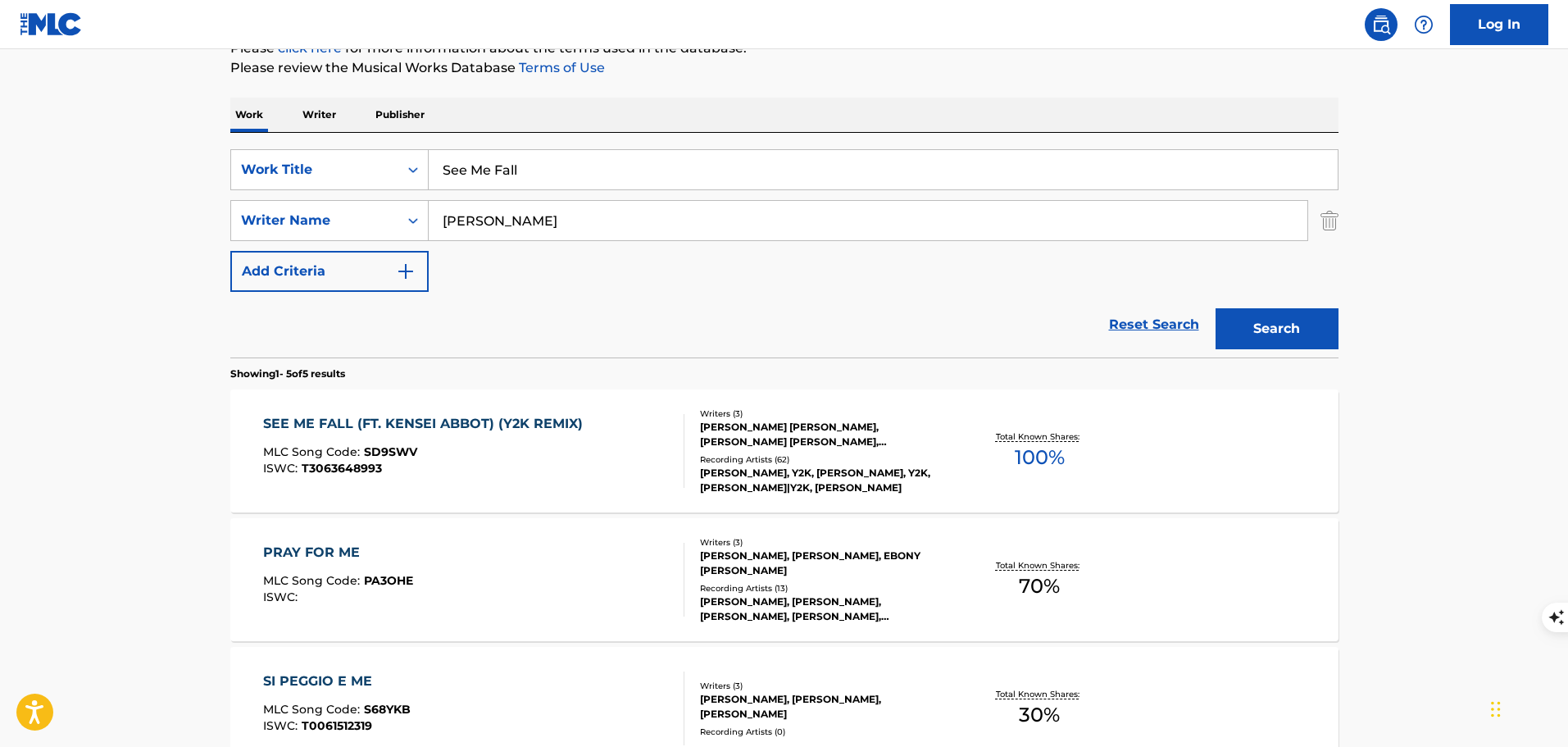
scroll to position [297, 0]
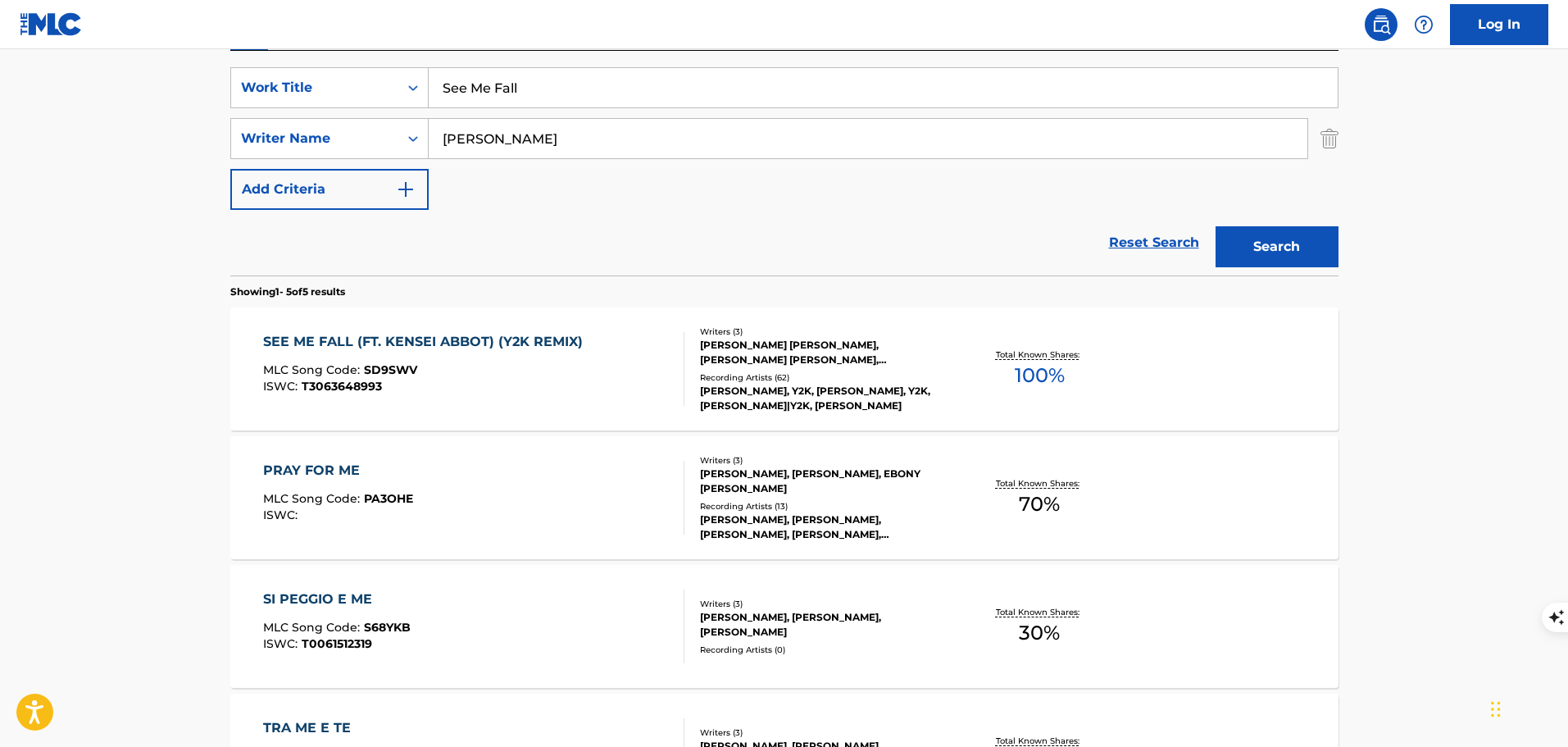
click at [653, 389] on div "SEE ME FALL (FT. KENSEI ABBOT) (Y2K REMIX) MLC Song Code : SD9SWV ISWC : T30636…" at bounding box center [473, 368] width 422 height 74
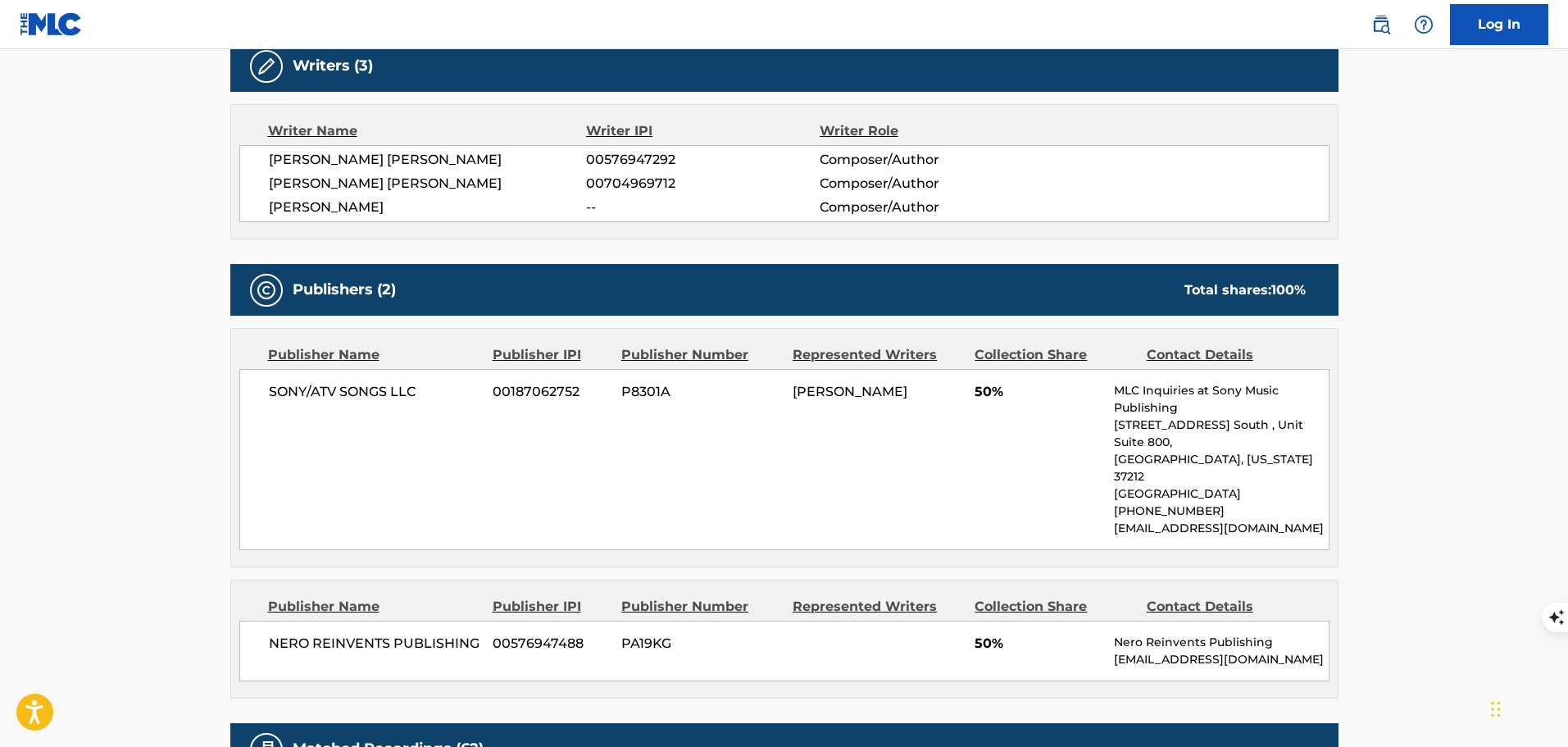
scroll to position [1148, 0]
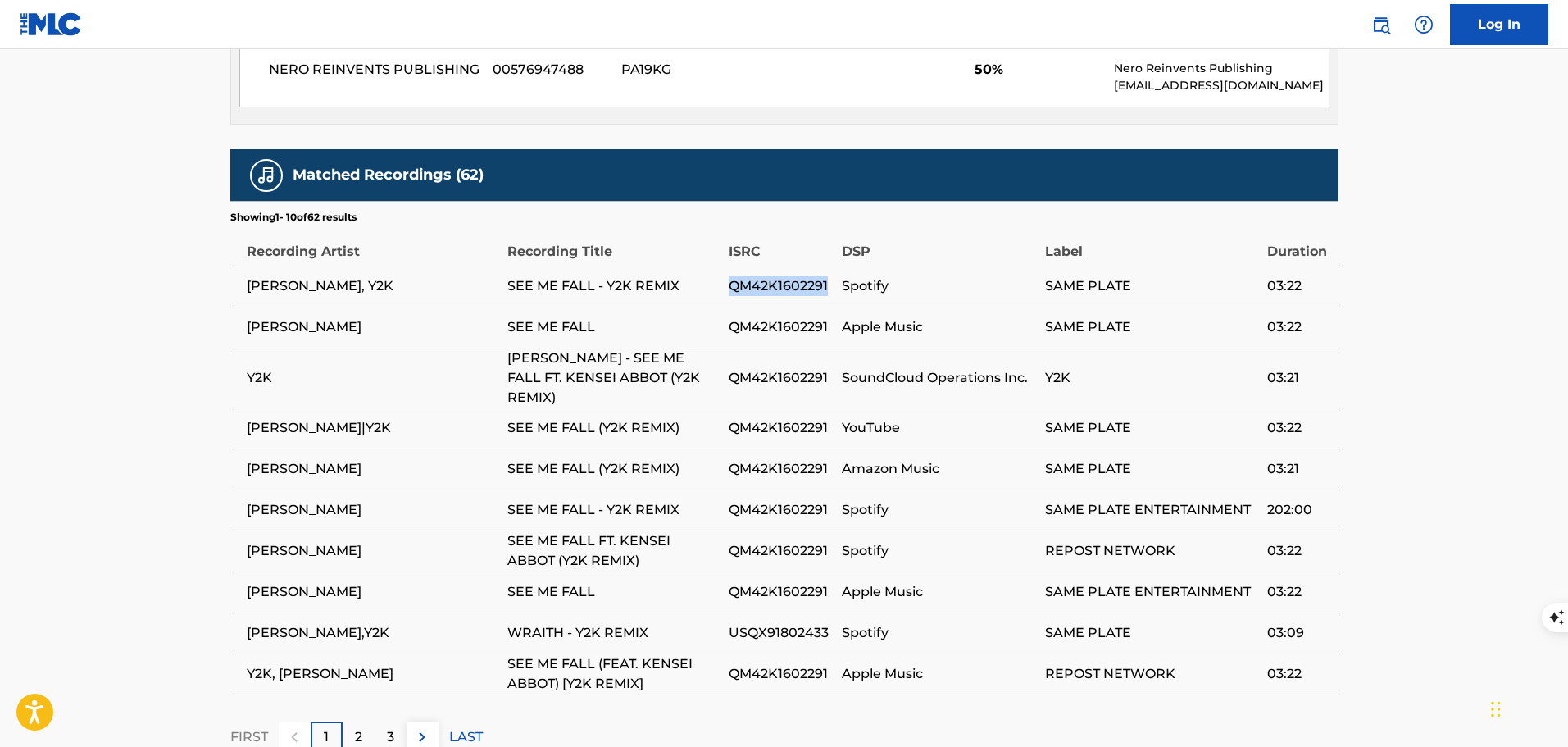
drag, startPoint x: 839, startPoint y: 250, endPoint x: 725, endPoint y: 251, distance: 114.0
click at [725, 266] on tr "[PERSON_NAME], Y2K SEE ME FALL - Y2K REMIX QM42K1602291 Spotify SAME PLATE 03:22" at bounding box center [784, 286] width 1108 height 41
copy tr "QM42K1602291"
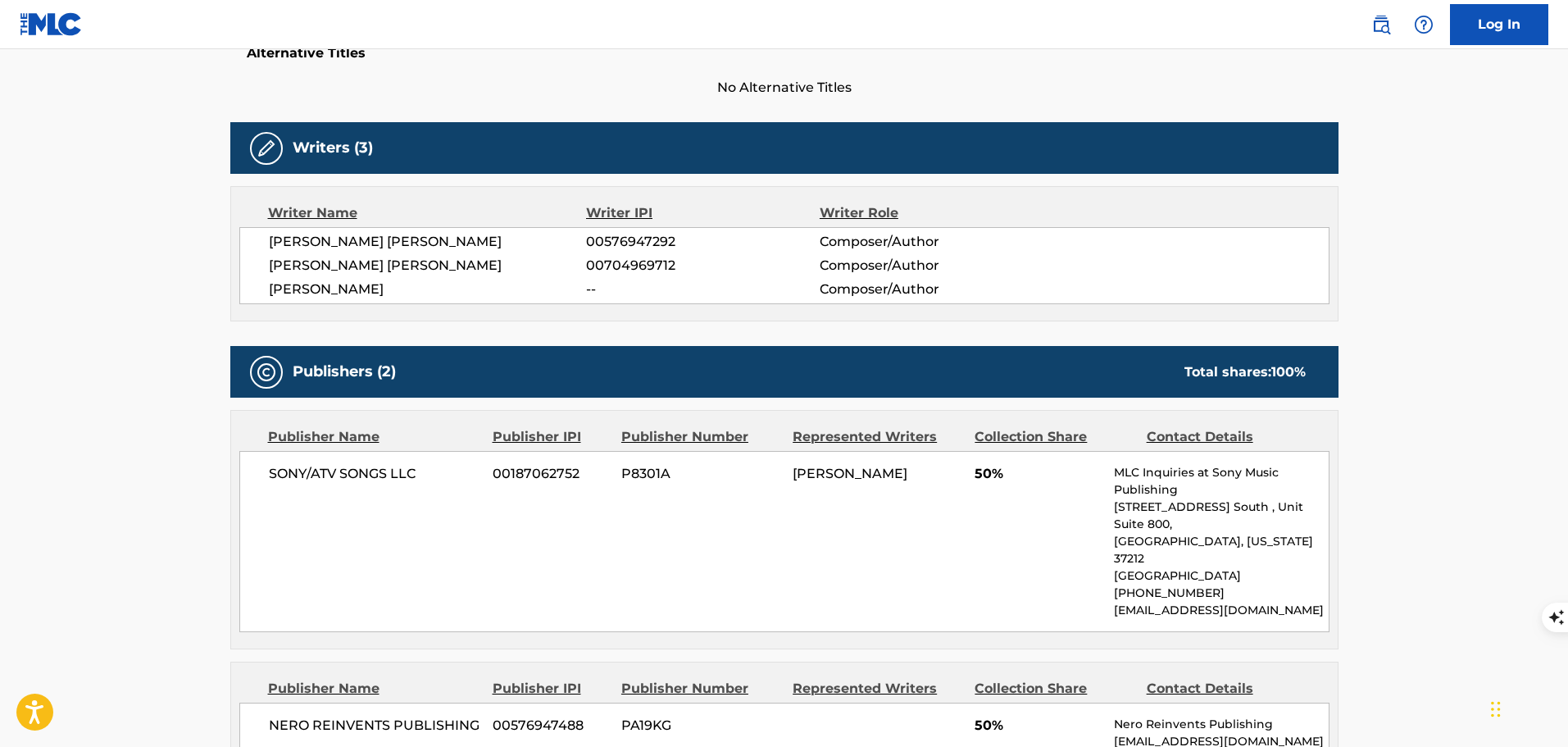
scroll to position [0, 0]
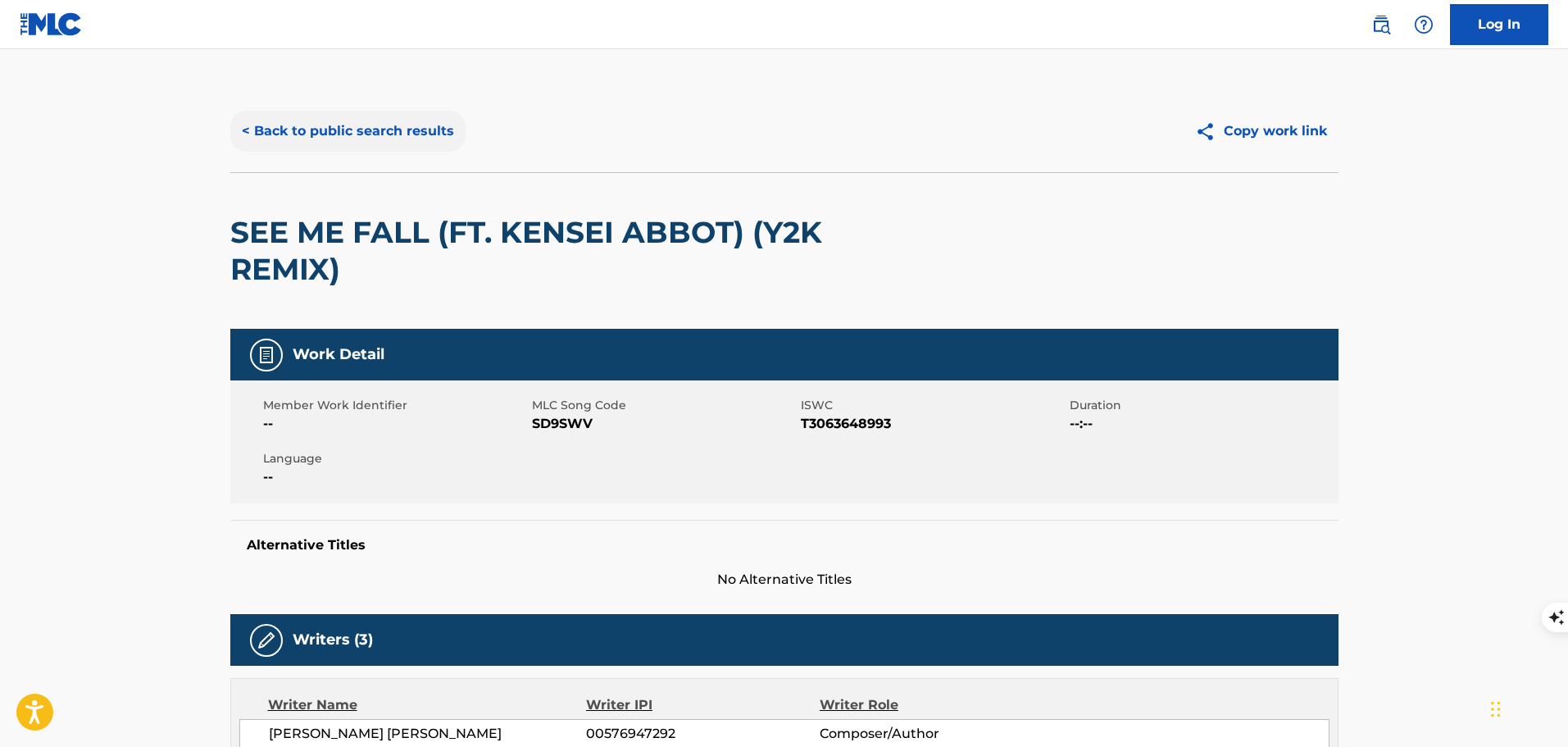
click at [373, 126] on button "< Back to public search results" at bounding box center [348, 131] width 235 height 41
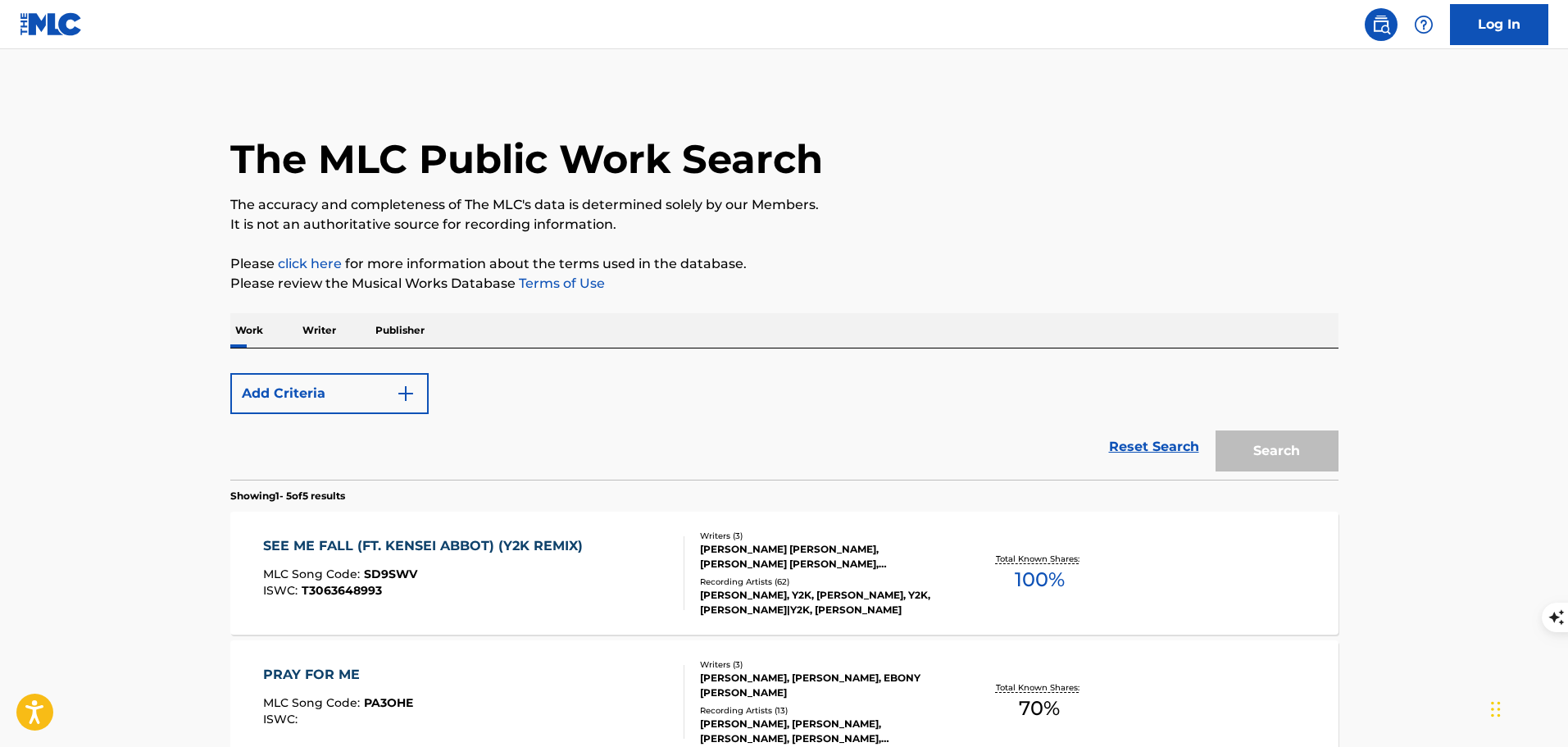
scroll to position [297, 0]
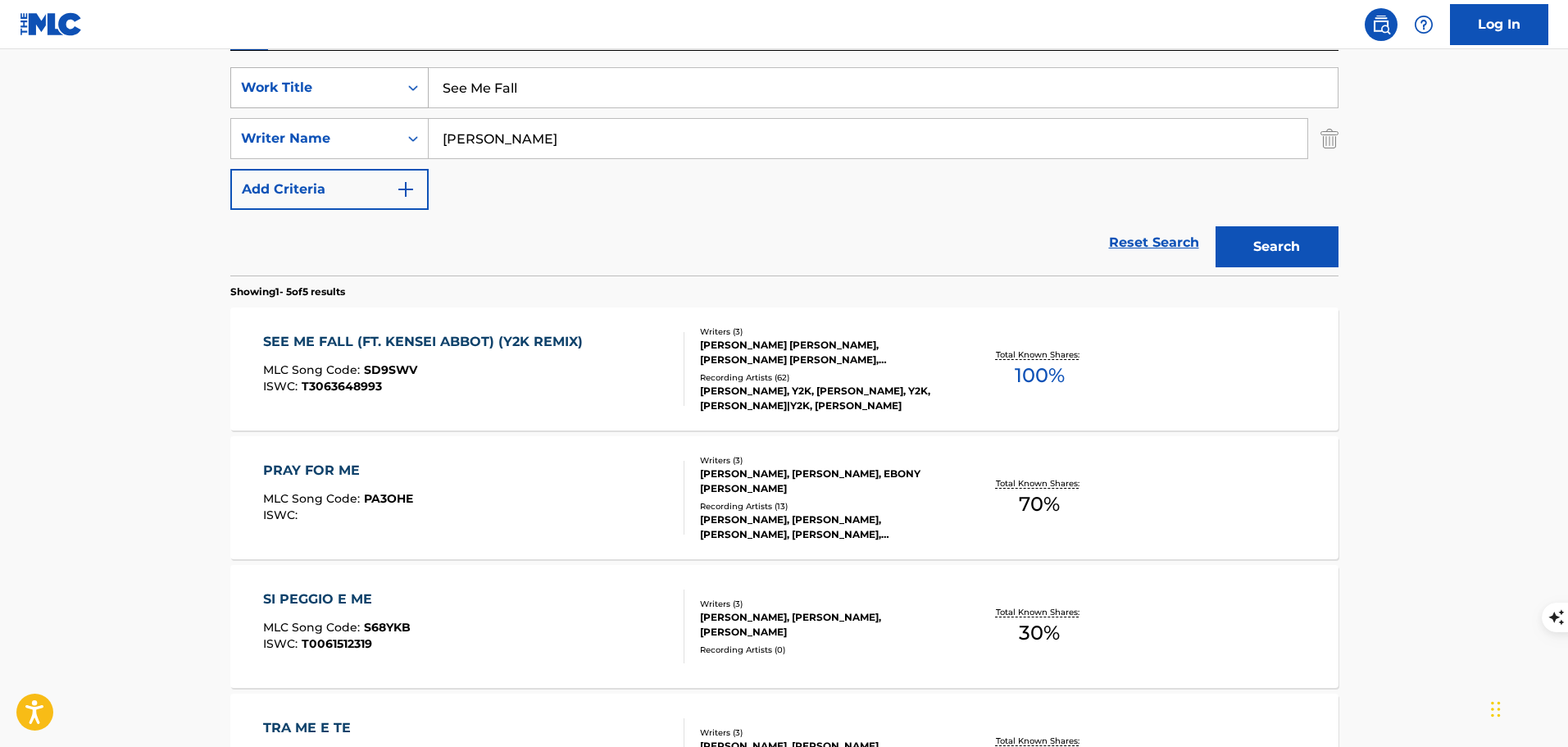
drag, startPoint x: 511, startPoint y: 96, endPoint x: 405, endPoint y: 99, distance: 106.0
click at [405, 99] on div "SearchWithCriteria0d71d166-e864-4550-9f28-f3a6b0259c85 Work Title See Me Fall" at bounding box center [784, 87] width 1108 height 41
paste input "Why Why"
type input "Why Why"
click at [1216, 227] on button "Search" at bounding box center [1277, 247] width 123 height 41
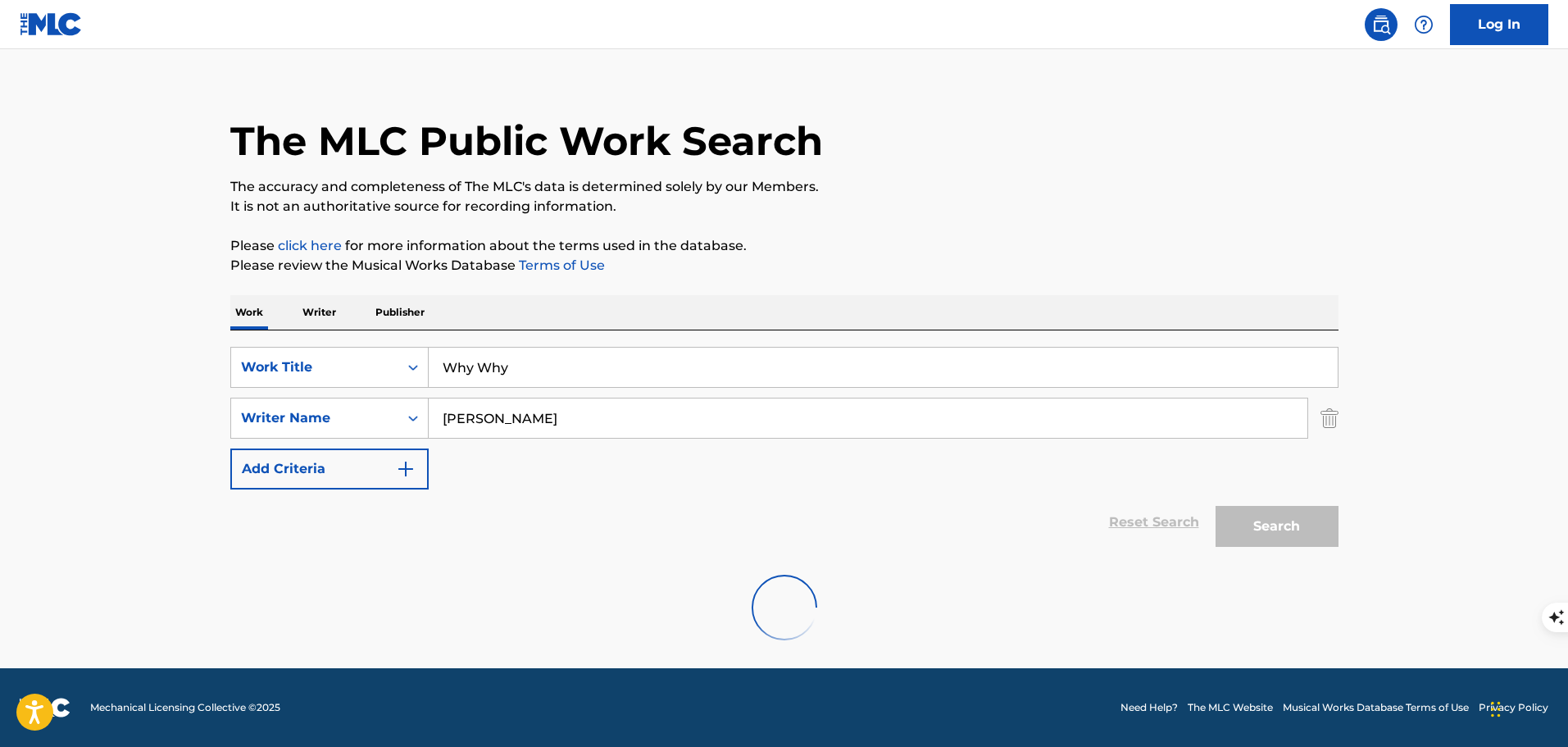
scroll to position [145, 0]
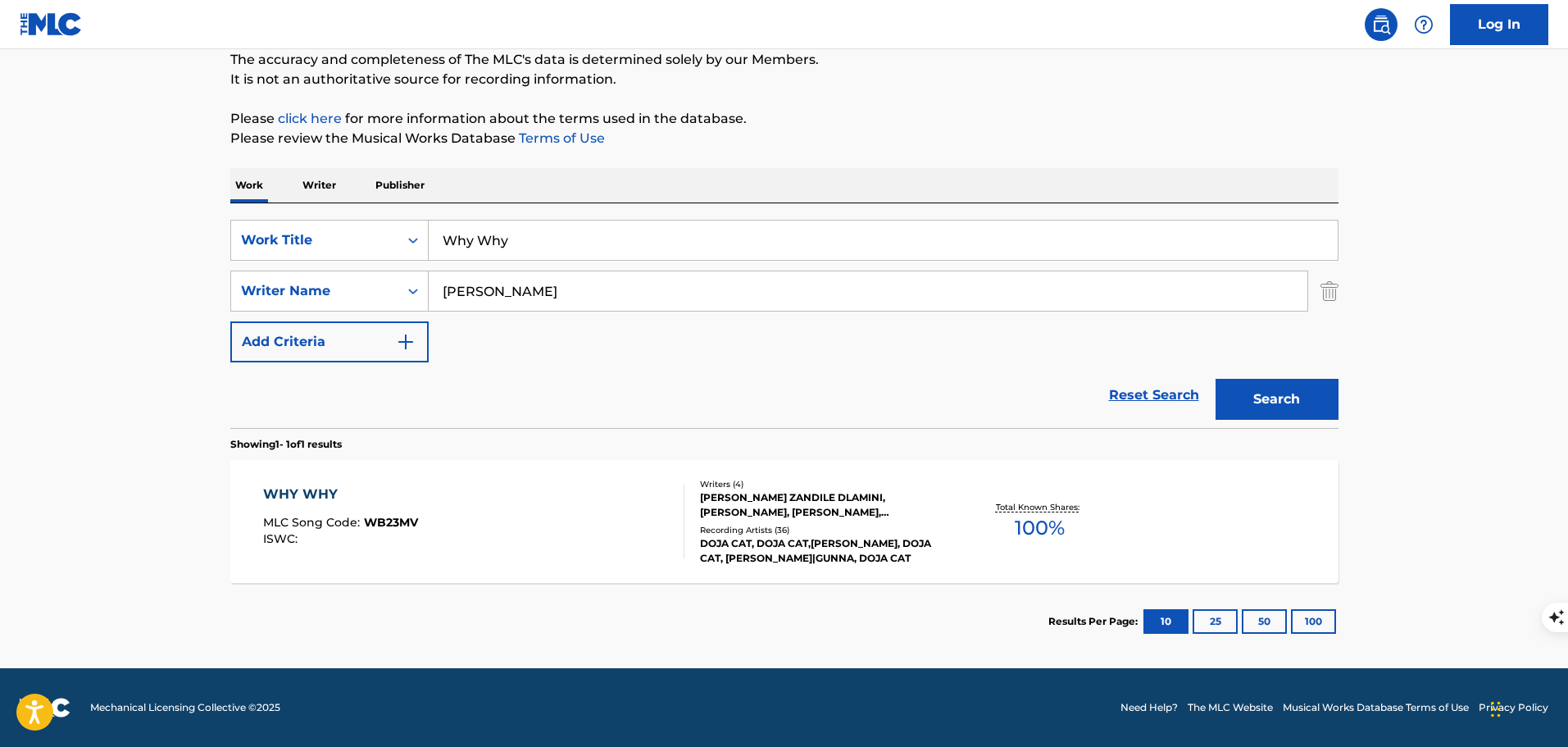
click at [566, 479] on div "WHY WHY MLC Song Code : WB23MV ISWC : Writers ( 4 ) [PERSON_NAME], [PERSON_NAME…" at bounding box center [784, 521] width 1108 height 123
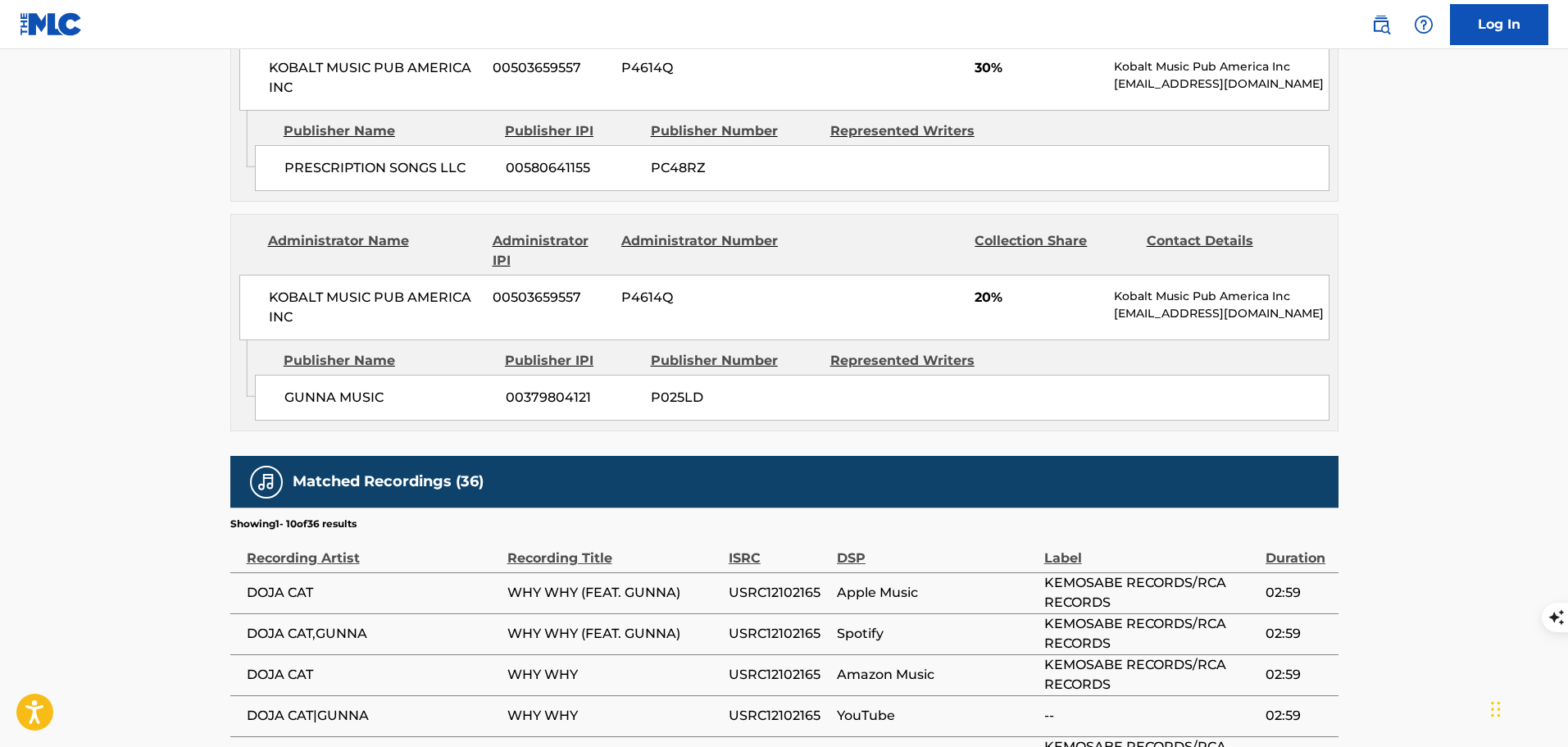
scroll to position [1558, 0]
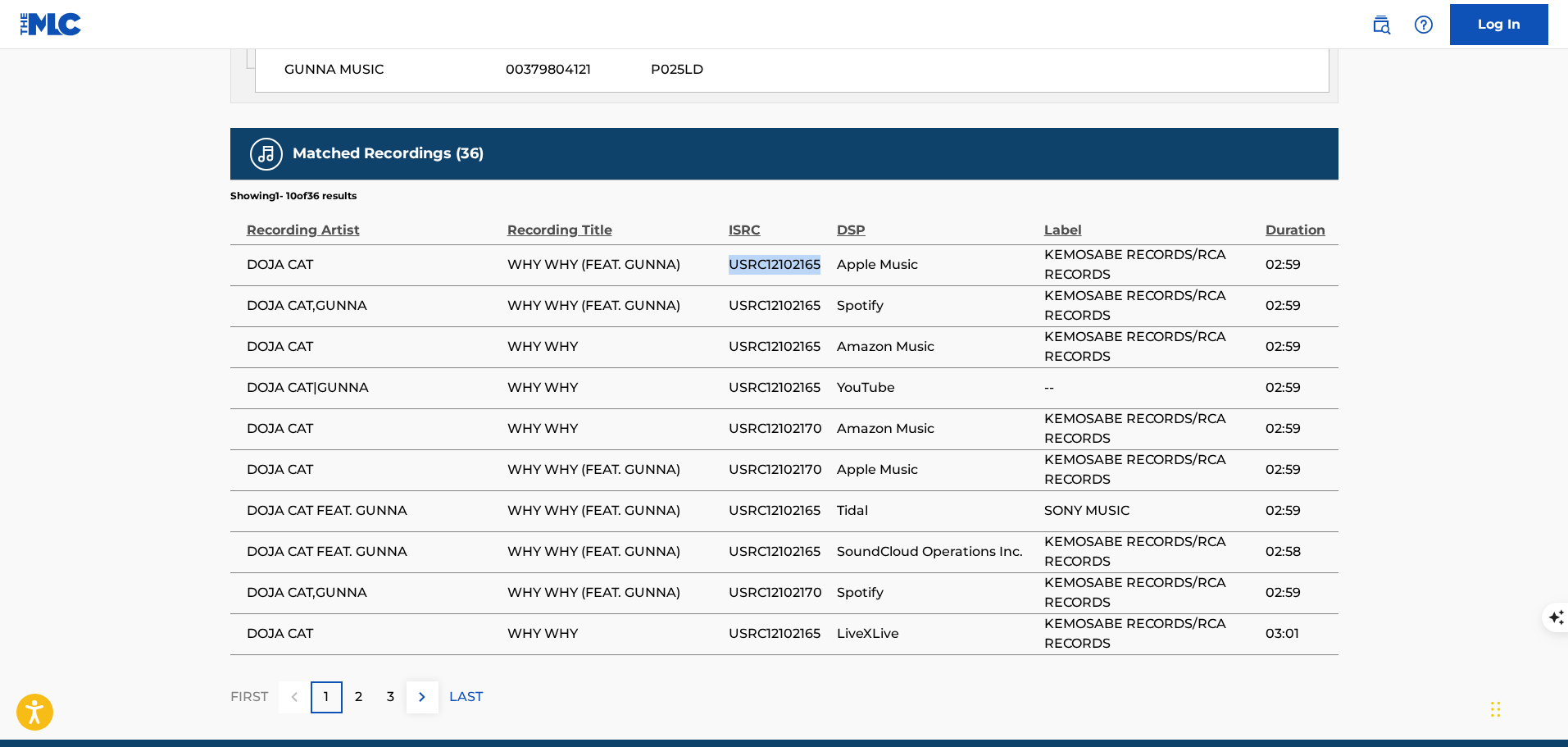
drag, startPoint x: 817, startPoint y: 231, endPoint x: 720, endPoint y: 228, distance: 97.0
click at [720, 245] on tr "DOJA CAT WHY WHY (FEAT. GUNNA) USRC12102165 Apple Music KEMOSABE RECORDS/RCA RE…" at bounding box center [784, 265] width 1108 height 41
copy tr "USRC12102165"
